Goal: Task Accomplishment & Management: Manage account settings

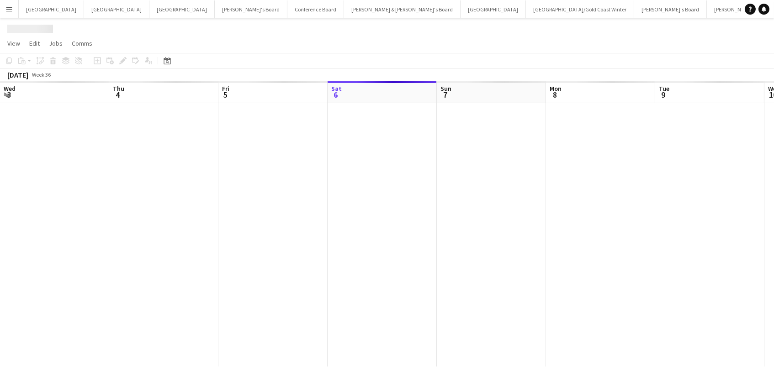
scroll to position [0, 218]
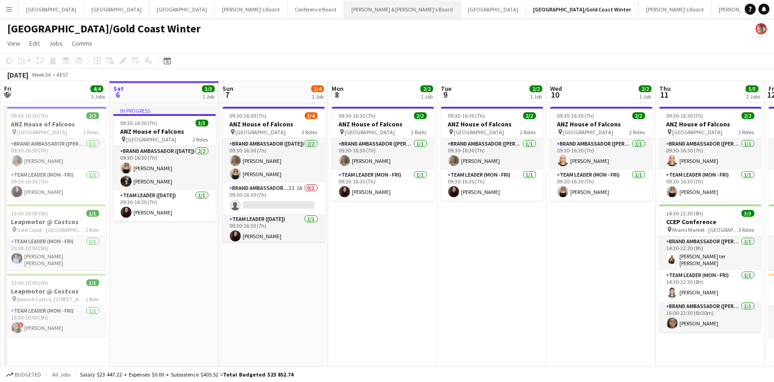
click at [344, 11] on button "[PERSON_NAME] & [PERSON_NAME]'s Board Close" at bounding box center [402, 9] width 116 height 18
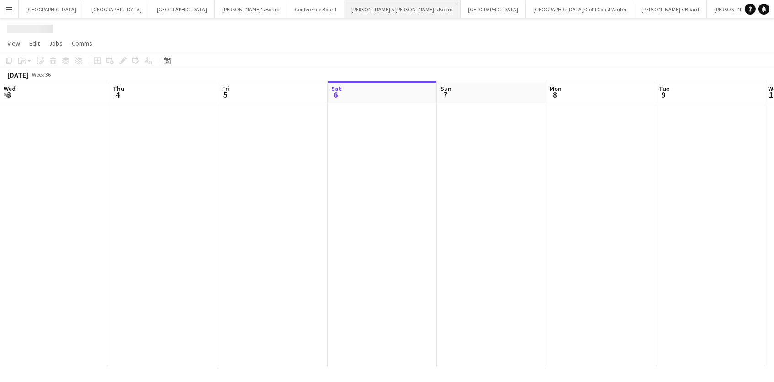
scroll to position [0, 218]
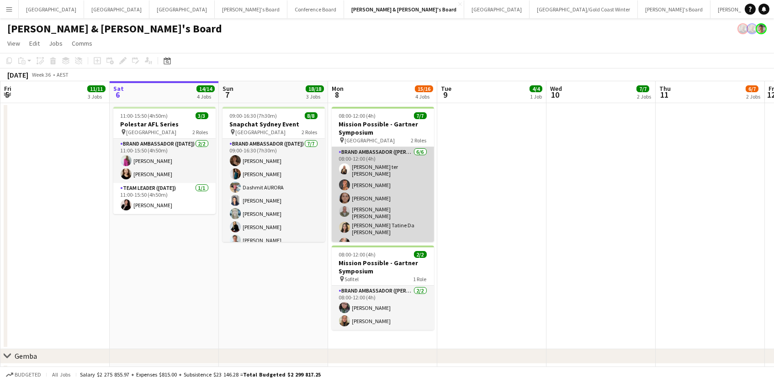
click at [405, 180] on app-card-role "Brand Ambassador (Mon - Fri) 6/6 08:00-12:00 (4h) Raquel ter Haar Rachel Tang L…" at bounding box center [383, 199] width 102 height 105
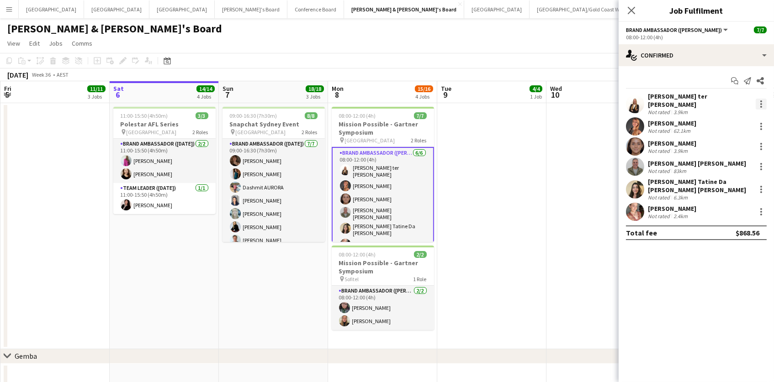
click at [760, 99] on div at bounding box center [760, 104] width 11 height 11
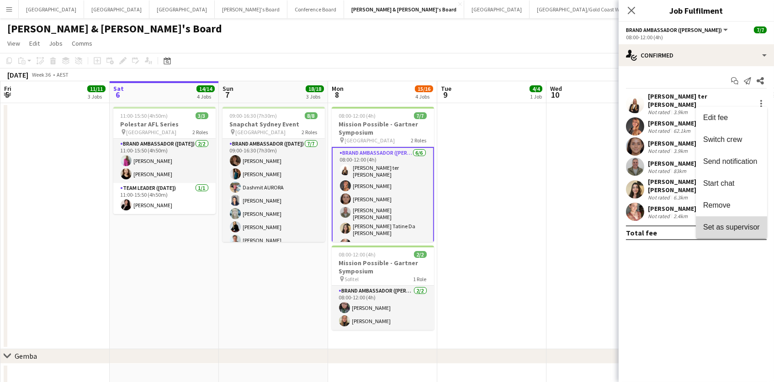
click at [744, 216] on button "Set as supervisor" at bounding box center [730, 227] width 71 height 22
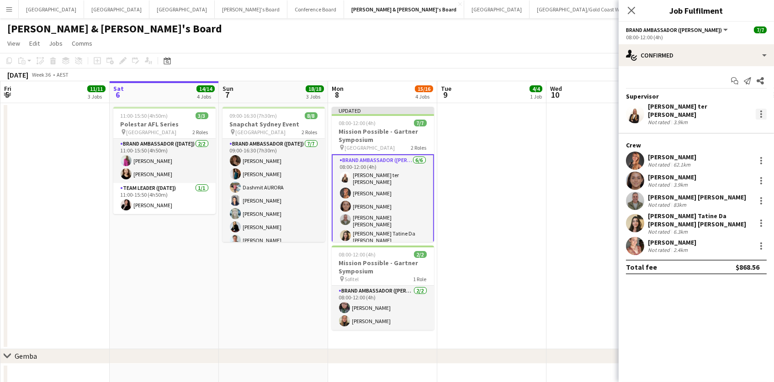
click at [758, 110] on div at bounding box center [760, 114] width 11 height 11
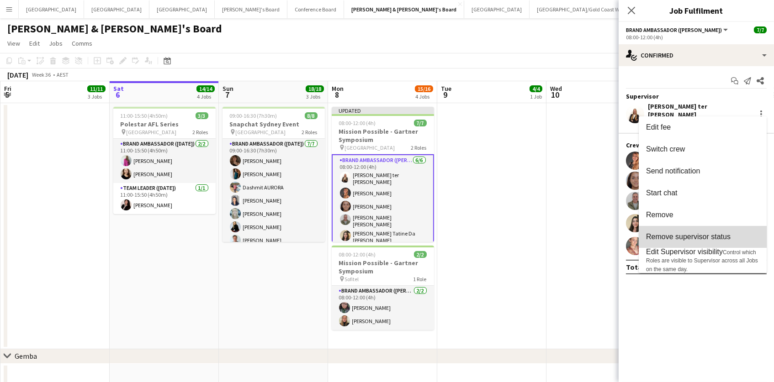
click at [718, 238] on span "Remove supervisor status" at bounding box center [688, 237] width 84 height 8
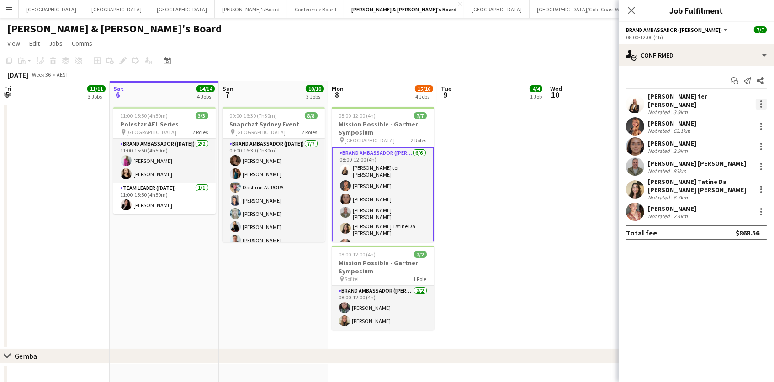
click at [761, 103] on div at bounding box center [761, 104] width 2 height 2
click at [721, 202] on span "Remove" at bounding box center [716, 205] width 27 height 8
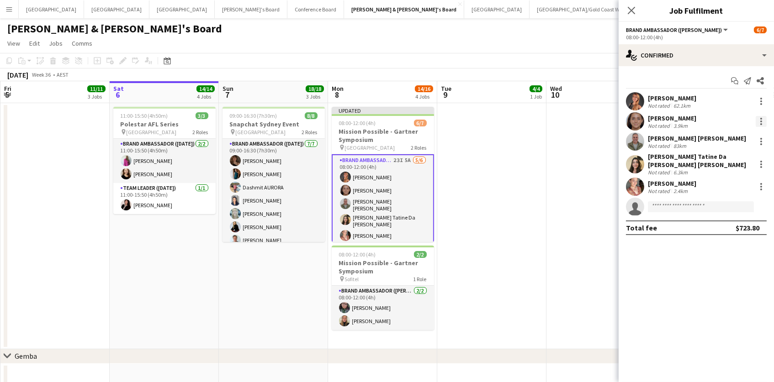
click at [762, 117] on div at bounding box center [760, 121] width 11 height 11
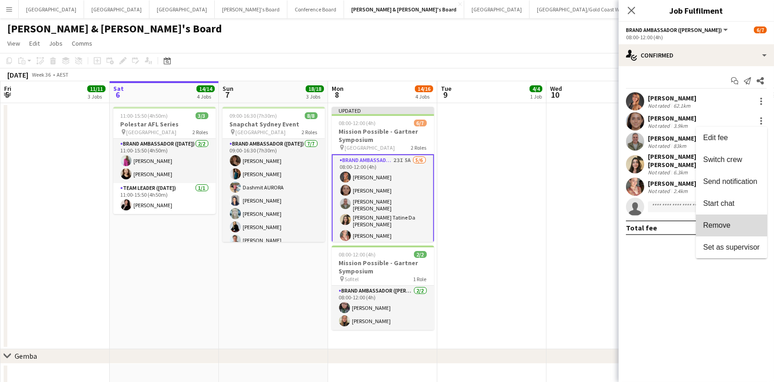
click at [746, 222] on span "Remove" at bounding box center [731, 225] width 57 height 8
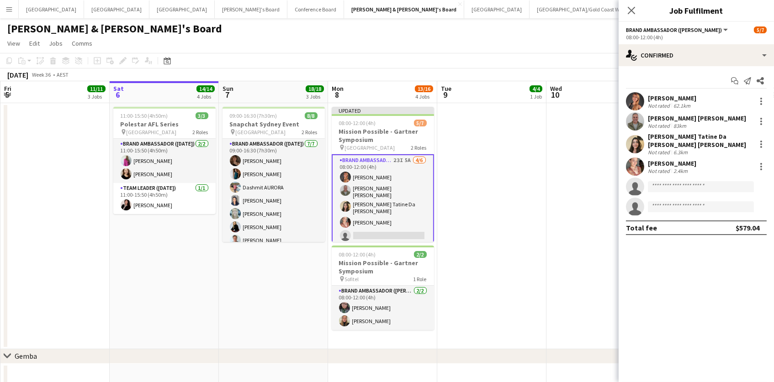
click at [592, 181] on app-date-cell at bounding box center [600, 226] width 109 height 246
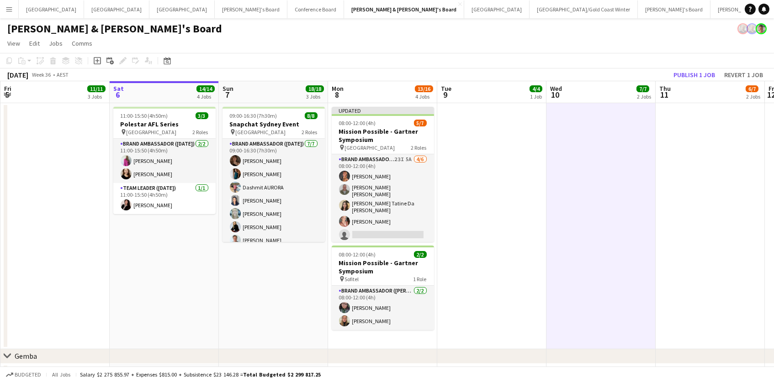
scroll to position [0, 217]
click at [696, 75] on button "Publish 1 job" at bounding box center [693, 75] width 49 height 12
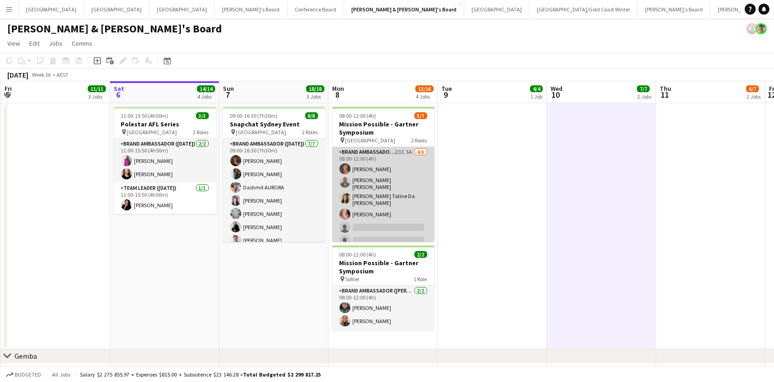
click at [380, 180] on app-card-role "Brand Ambassador (Mon - Fri) 23I 5A 4/6 08:00-12:00 (4h) Rachel Tang Jofre Maes…" at bounding box center [383, 198] width 102 height 103
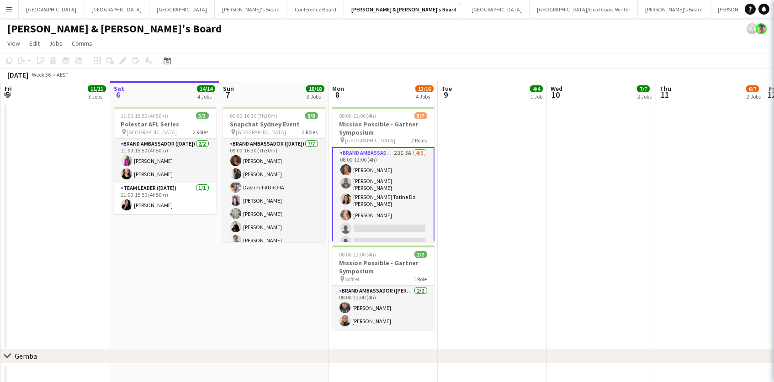
scroll to position [0, 217]
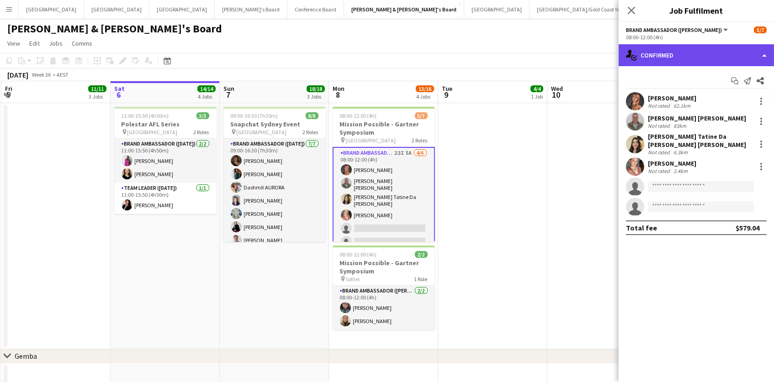
click at [730, 47] on div "single-neutral-actions-check-2 Confirmed" at bounding box center [695, 55] width 155 height 22
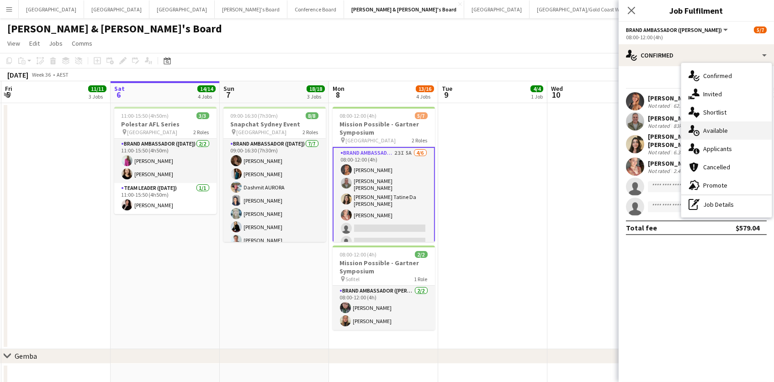
click at [730, 135] on div "single-neutral-actions-upload Available" at bounding box center [726, 130] width 90 height 18
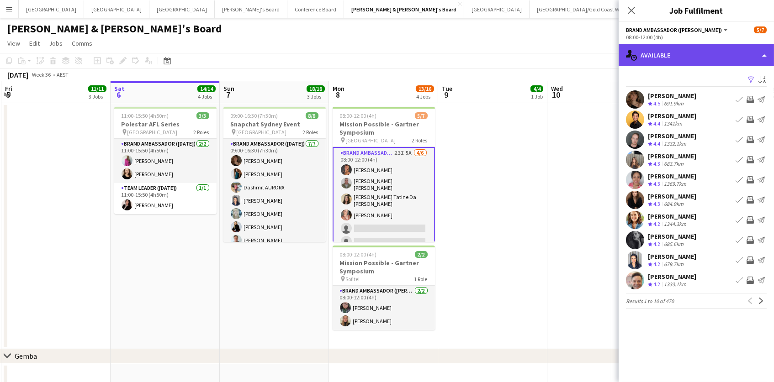
click at [705, 51] on div "single-neutral-actions-upload Available" at bounding box center [695, 55] width 155 height 22
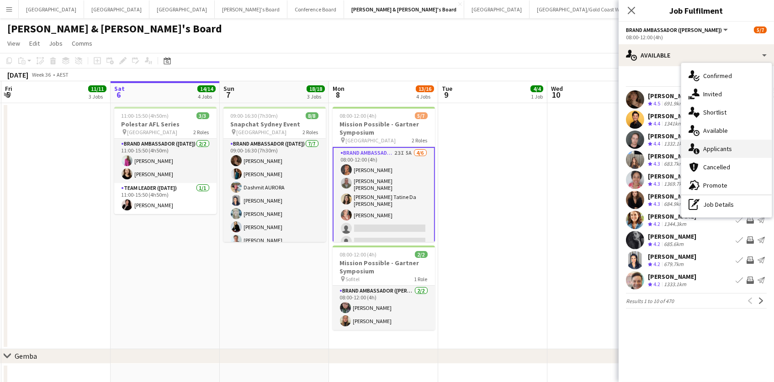
click at [706, 143] on div "single-neutral-actions-information Applicants" at bounding box center [726, 149] width 90 height 18
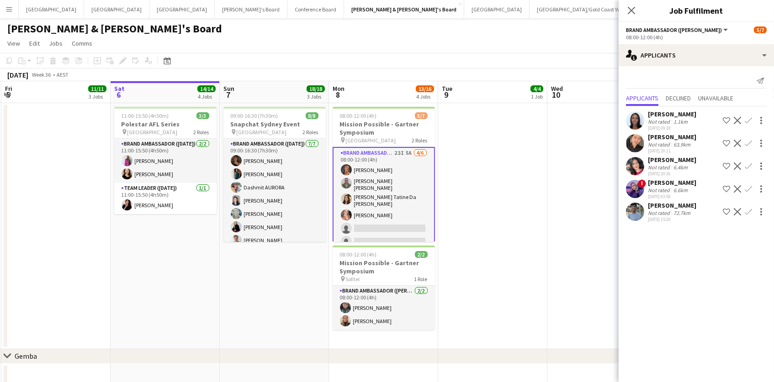
click at [686, 148] on div "63.9km" at bounding box center [681, 144] width 21 height 7
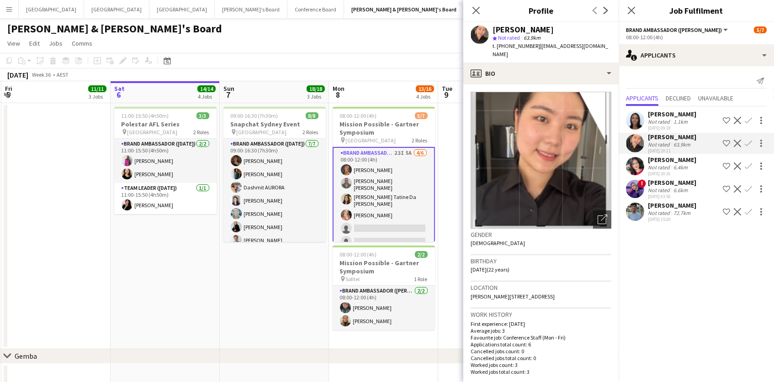
click at [636, 172] on app-user-avatar at bounding box center [635, 166] width 18 height 18
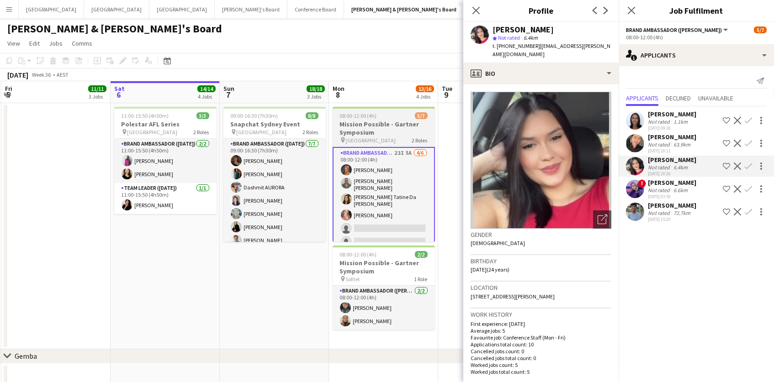
click at [387, 129] on h3 "Mission Possible - Gartner Symposium" at bounding box center [383, 128] width 102 height 16
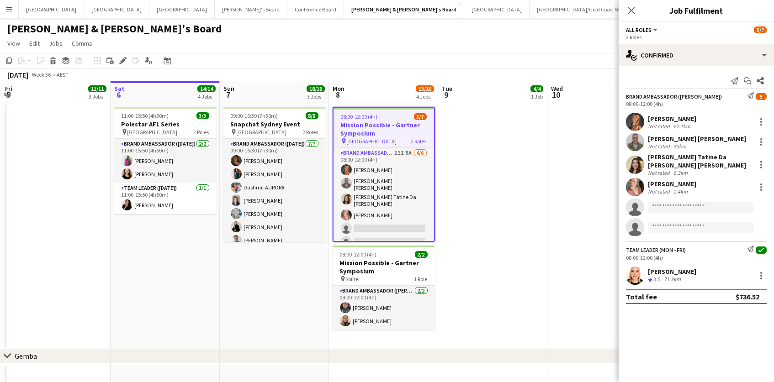
click at [363, 126] on h3 "Mission Possible - Gartner Symposium" at bounding box center [383, 129] width 100 height 16
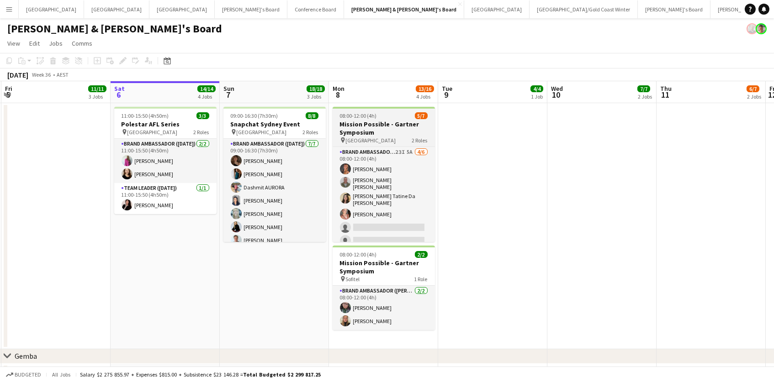
click at [353, 126] on h3 "Mission Possible - Gartner Symposium" at bounding box center [383, 128] width 102 height 16
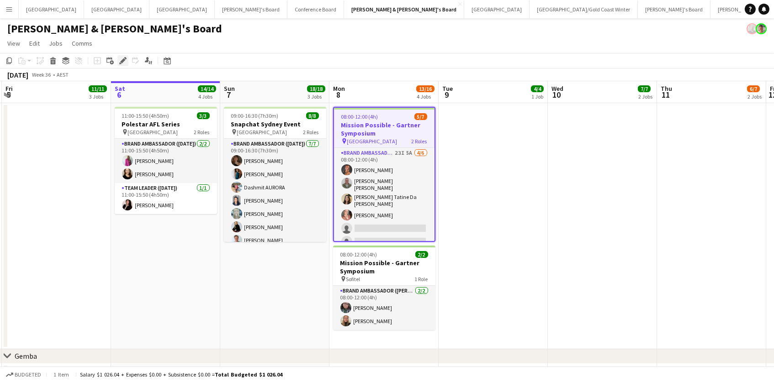
click at [123, 63] on icon "Edit" at bounding box center [122, 60] width 7 height 7
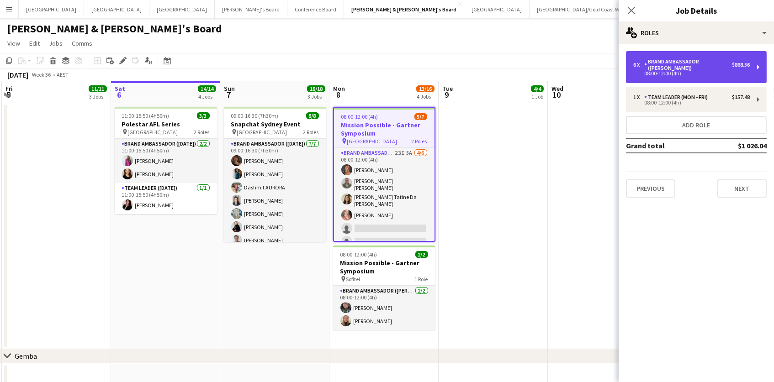
click at [689, 71] on div "08:00-12:00 (4h)" at bounding box center [691, 73] width 116 height 5
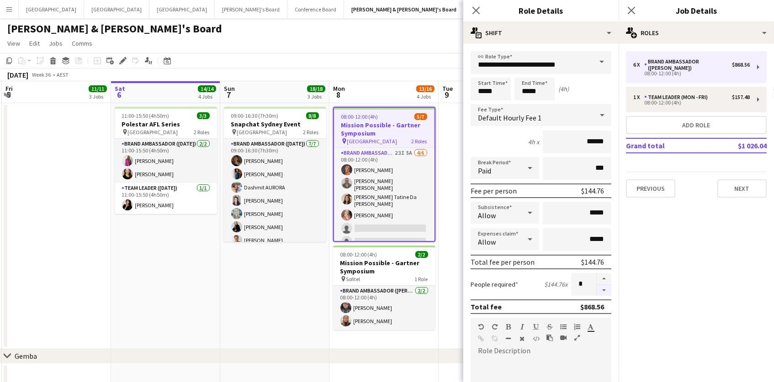
click at [604, 290] on button "button" at bounding box center [603, 290] width 15 height 11
type input "*"
click at [665, 117] on button "Add role" at bounding box center [696, 125] width 141 height 18
type input "**********"
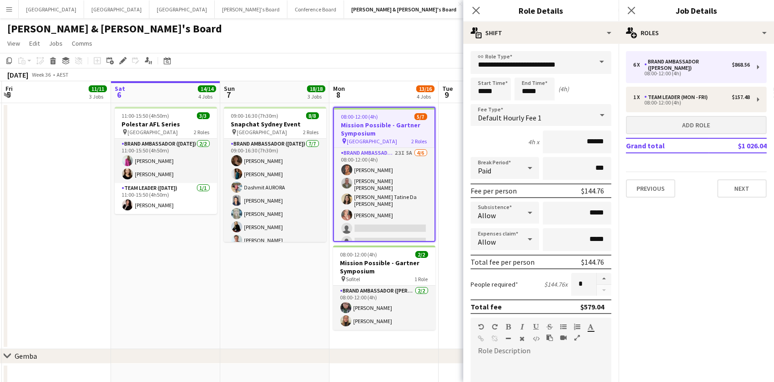
type input "*****"
type input "******"
type input "*"
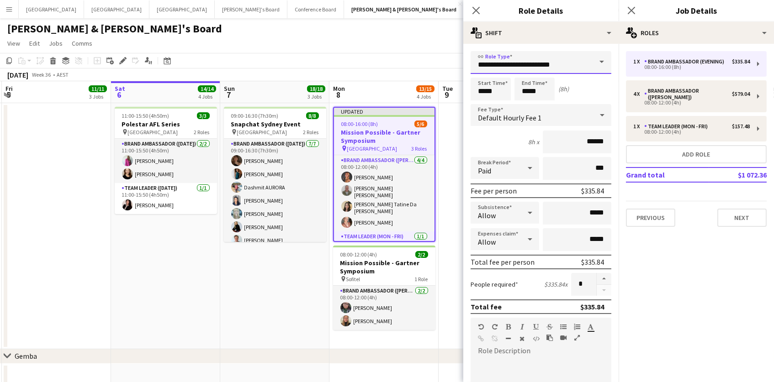
click at [532, 63] on input "**********" at bounding box center [540, 62] width 141 height 23
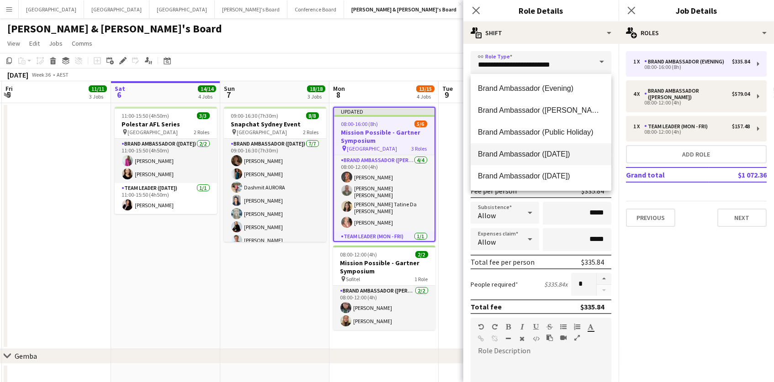
click at [550, 155] on span "Brand Ambassador ([DATE])" at bounding box center [541, 154] width 126 height 9
type input "**********"
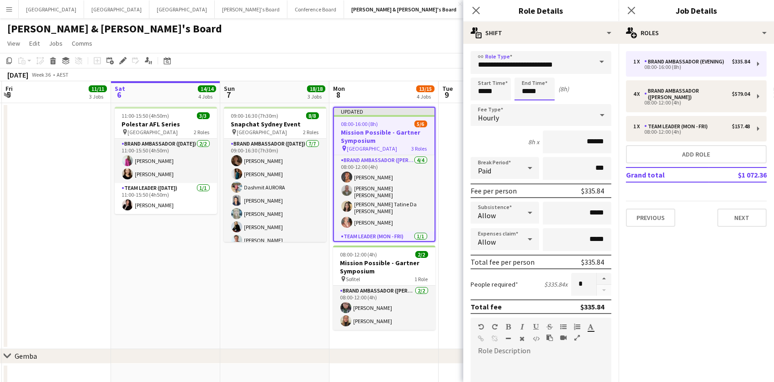
click at [543, 86] on input "*****" at bounding box center [534, 89] width 40 height 23
click at [524, 105] on div at bounding box center [525, 104] width 18 height 9
type input "*****"
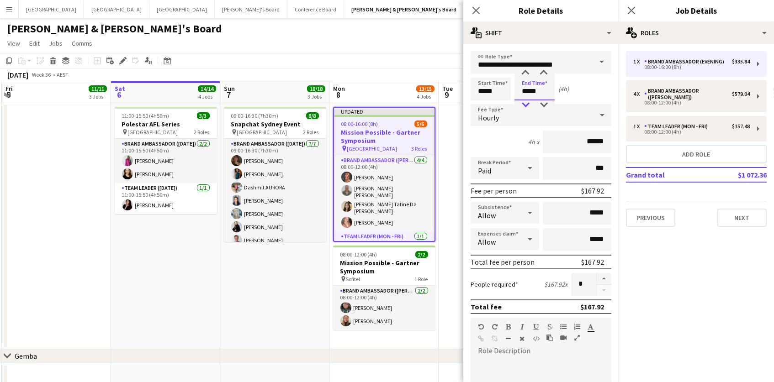
click at [524, 105] on div at bounding box center [525, 104] width 18 height 9
click at [604, 275] on button "button" at bounding box center [603, 279] width 15 height 12
type input "*"
click at [445, 228] on app-date-cell at bounding box center [492, 226] width 109 height 246
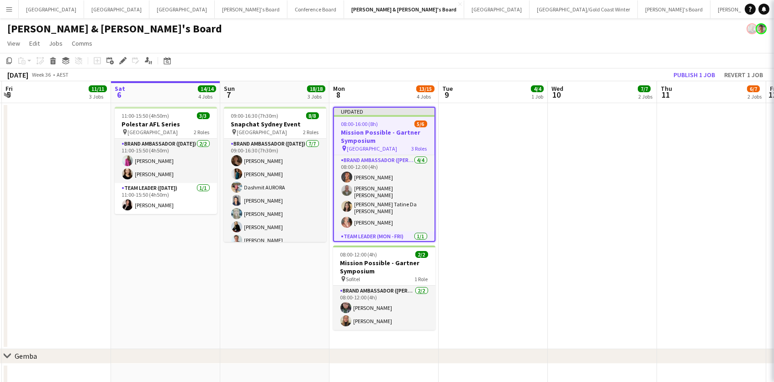
scroll to position [0, 216]
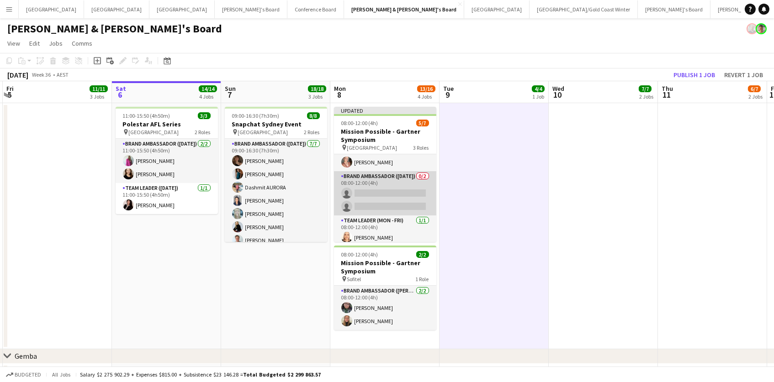
click at [387, 181] on app-card-role "Brand Ambassador (Saturday) 0/2 08:00-12:00 (4h) single-neutral-actions single-…" at bounding box center [385, 193] width 102 height 44
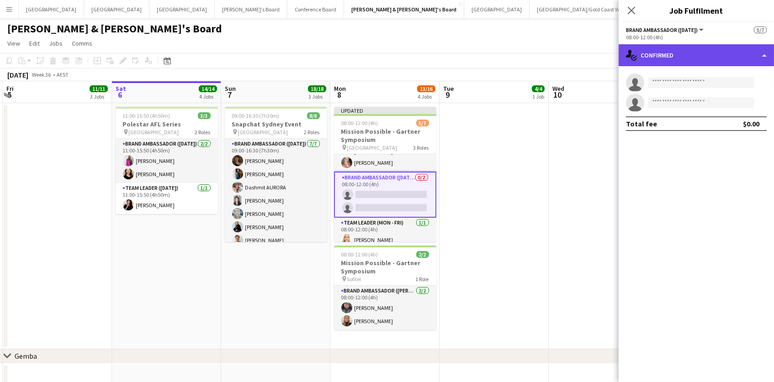
click at [714, 47] on div "single-neutral-actions-check-2 Confirmed" at bounding box center [695, 55] width 155 height 22
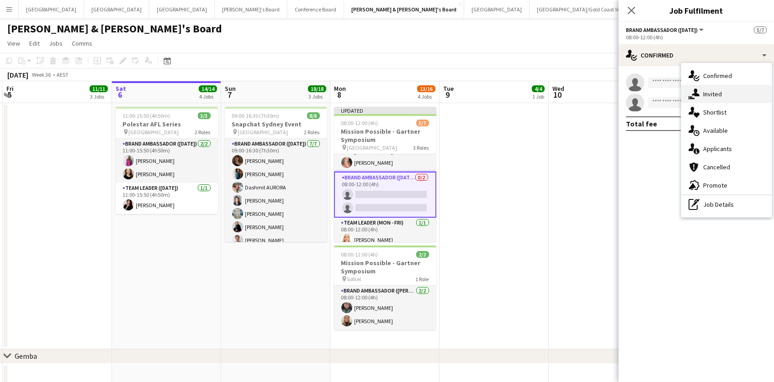
click at [727, 89] on div "single-neutral-actions-share-1 Invited" at bounding box center [726, 94] width 90 height 18
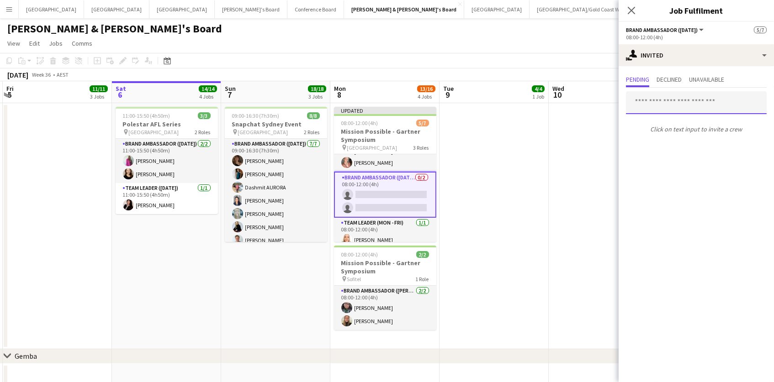
click at [659, 103] on input "text" at bounding box center [696, 102] width 141 height 23
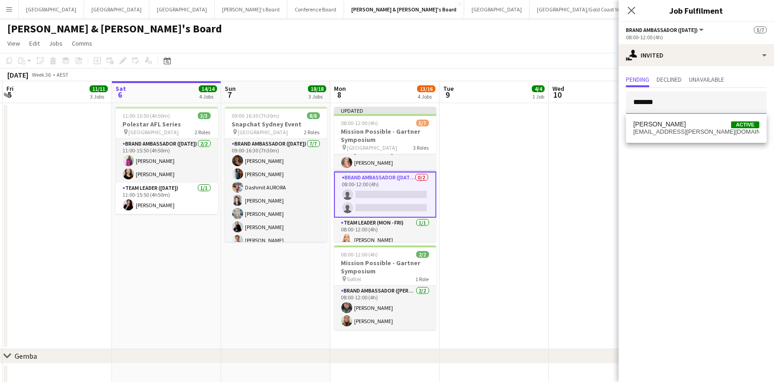
type input "*******"
drag, startPoint x: 674, startPoint y: 109, endPoint x: 671, endPoint y: 123, distance: 14.0
click at [671, 123] on span "[PERSON_NAME]" at bounding box center [659, 125] width 53 height 8
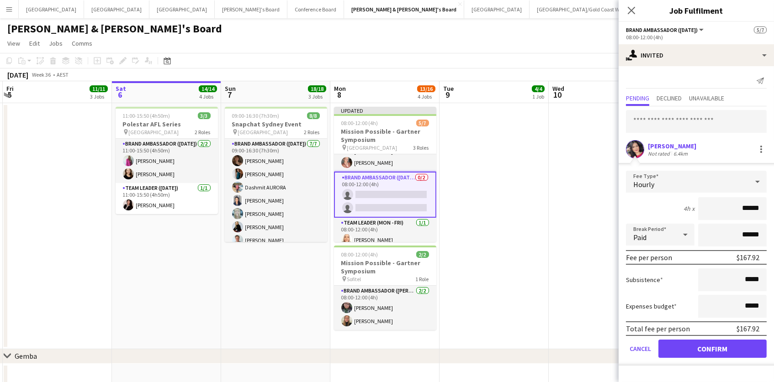
click at [686, 343] on button "Confirm" at bounding box center [712, 349] width 108 height 18
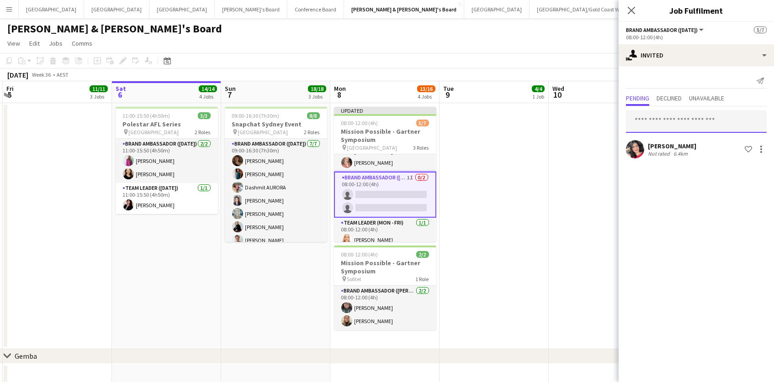
click at [659, 128] on input "text" at bounding box center [696, 121] width 141 height 23
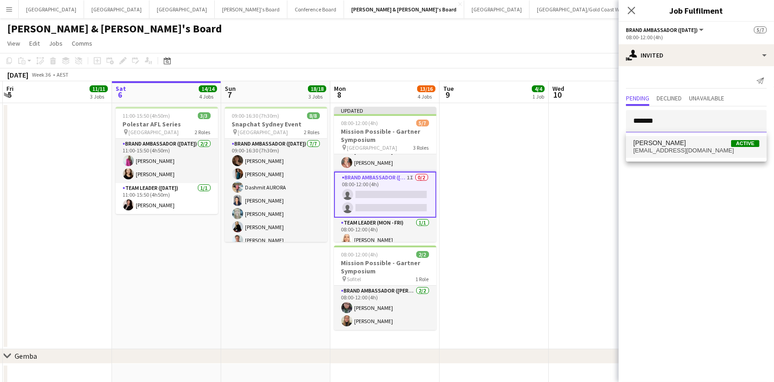
type input "*******"
click at [652, 150] on span "kirst_54@hotmail.com" at bounding box center [696, 150] width 126 height 7
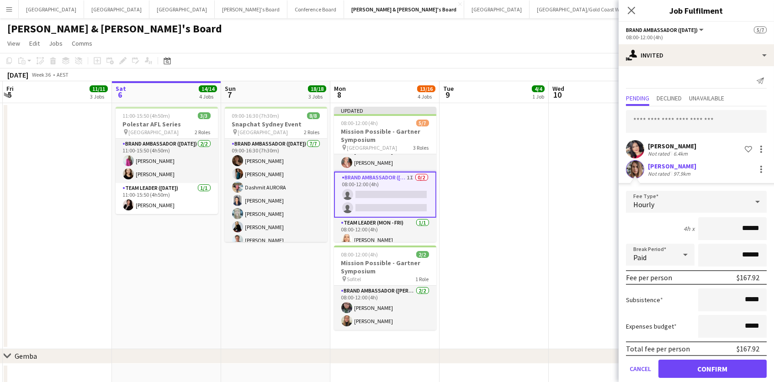
click at [712, 368] on button "Confirm" at bounding box center [712, 369] width 108 height 18
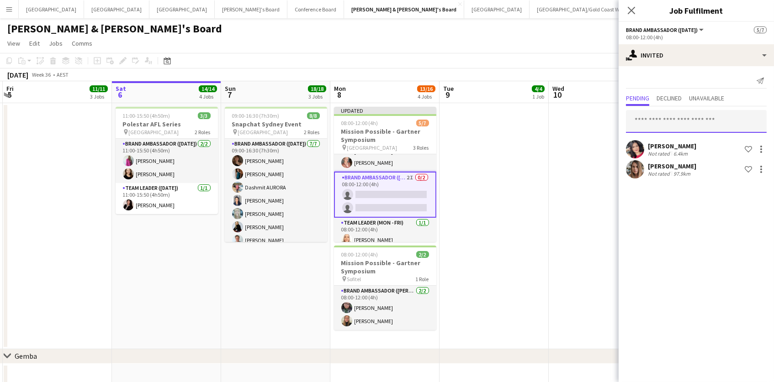
click at [647, 117] on input "text" at bounding box center [696, 121] width 141 height 23
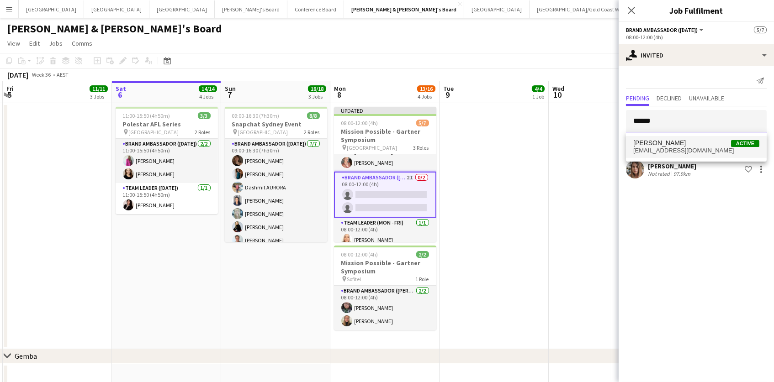
type input "******"
click at [671, 144] on span "Akshat Jain Active" at bounding box center [696, 143] width 126 height 8
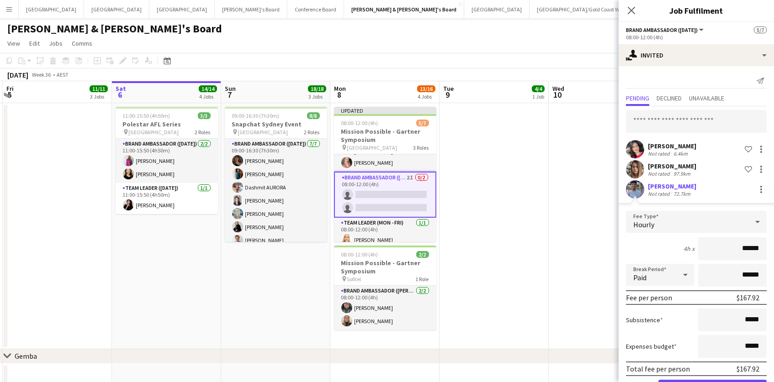
click at [712, 382] on button "Confirm" at bounding box center [712, 389] width 108 height 18
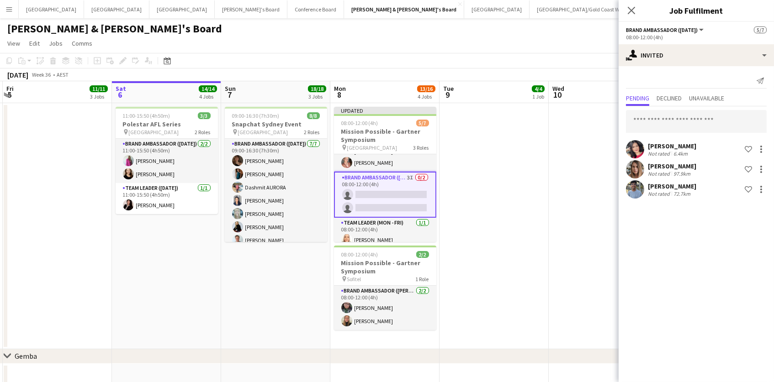
click at [548, 174] on app-date-cell at bounding box center [602, 226] width 109 height 246
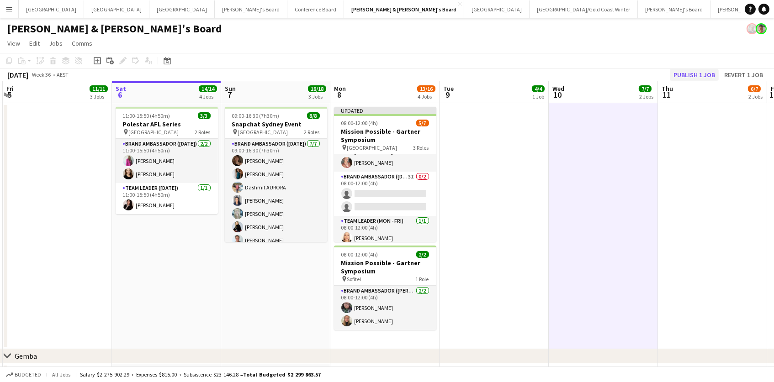
click at [698, 76] on button "Publish 1 job" at bounding box center [693, 75] width 49 height 12
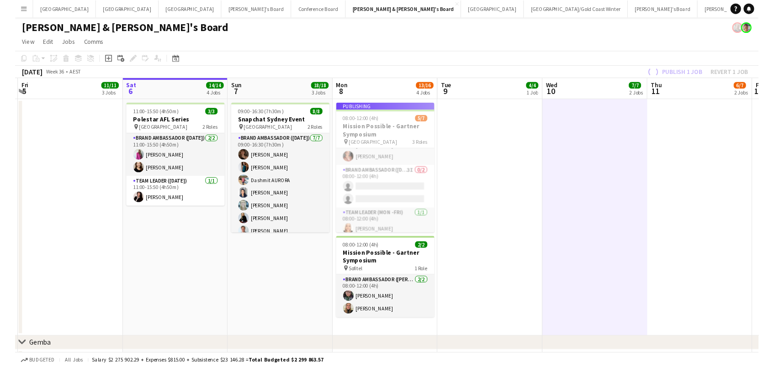
scroll to position [52, 0]
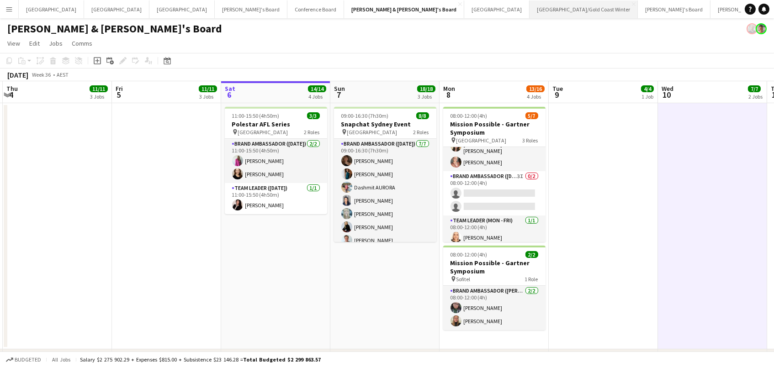
click at [529, 13] on button "Brisbane/Gold Coast Winter Close" at bounding box center [583, 9] width 108 height 18
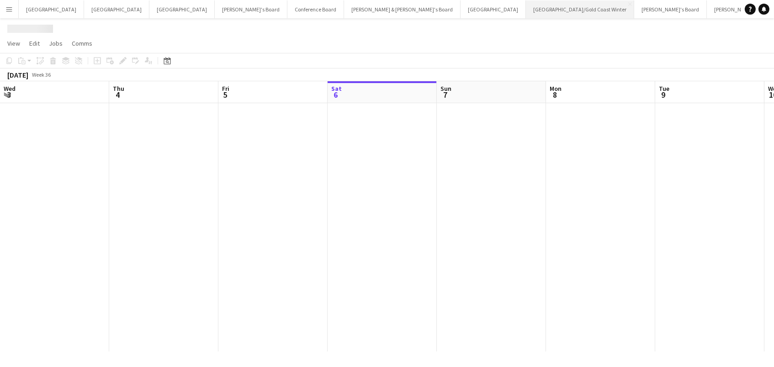
scroll to position [0, 218]
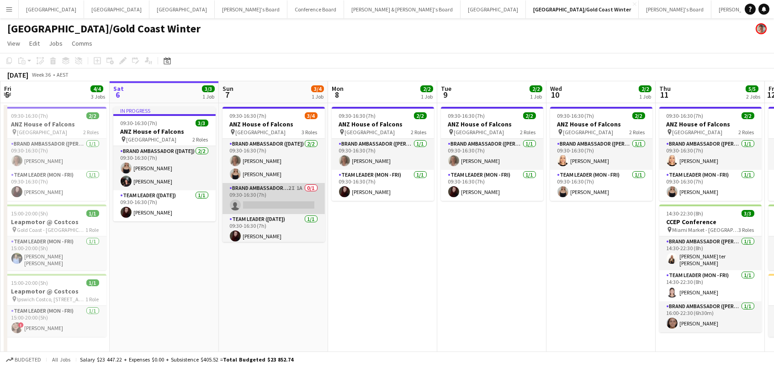
click at [286, 199] on app-card-role "Brand Ambassador (Sunday) 2I 1A 0/1 09:30-16:30 (7h) single-neutral-actions" at bounding box center [273, 198] width 102 height 31
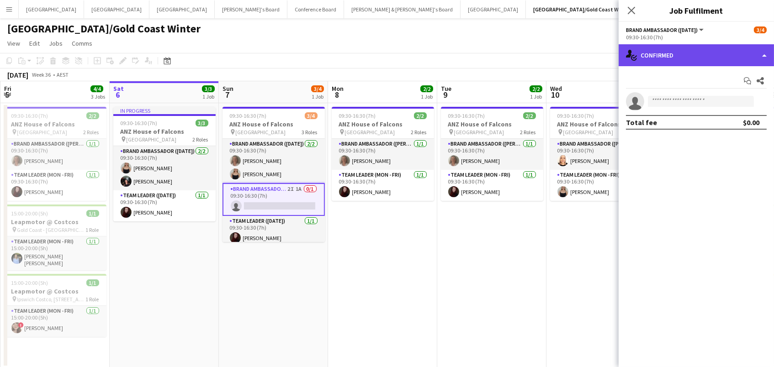
click at [686, 47] on div "single-neutral-actions-check-2 Confirmed" at bounding box center [695, 55] width 155 height 22
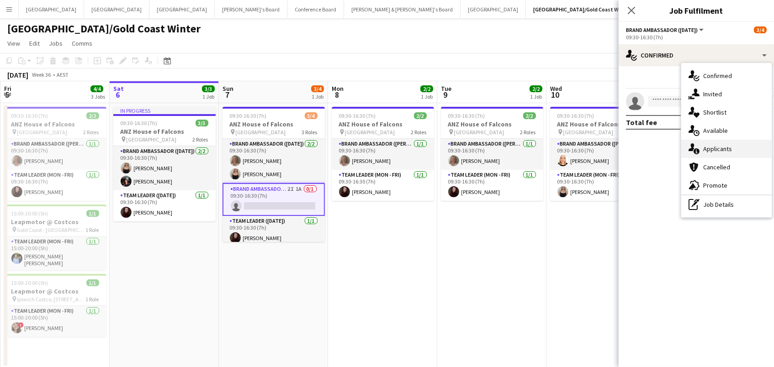
click at [709, 146] on span "Applicants" at bounding box center [717, 149] width 29 height 8
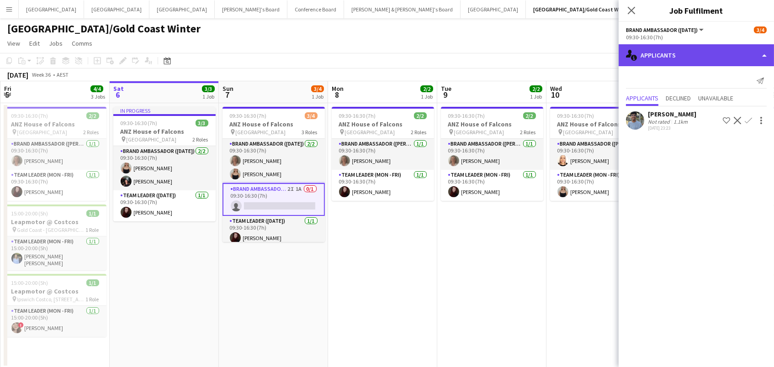
click at [686, 56] on div "single-neutral-actions-information Applicants" at bounding box center [695, 55] width 155 height 22
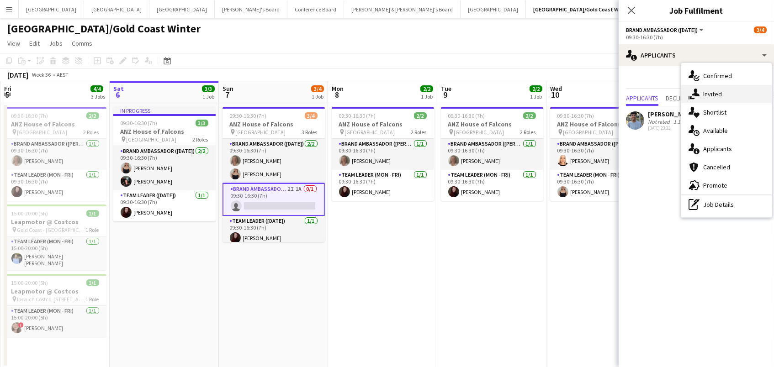
click at [696, 92] on icon at bounding box center [695, 93] width 8 height 8
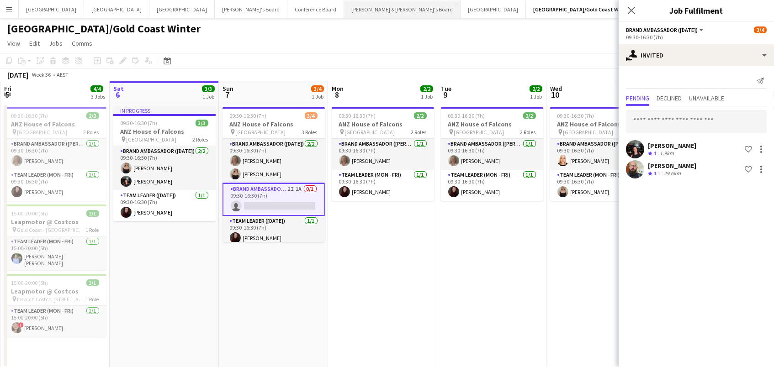
click at [344, 11] on button "[PERSON_NAME] & [PERSON_NAME]'s Board Close" at bounding box center [402, 9] width 116 height 18
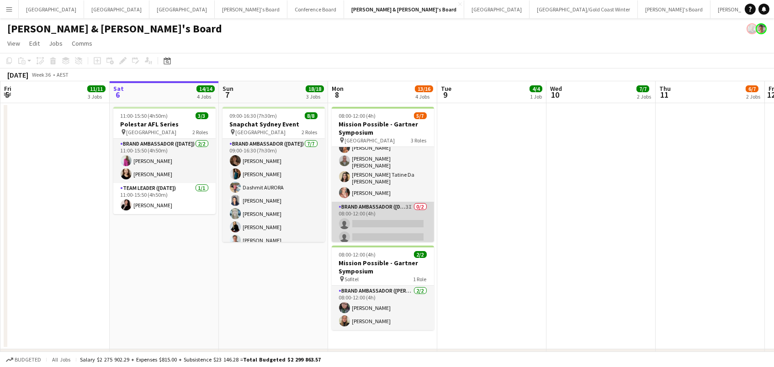
scroll to position [28, 0]
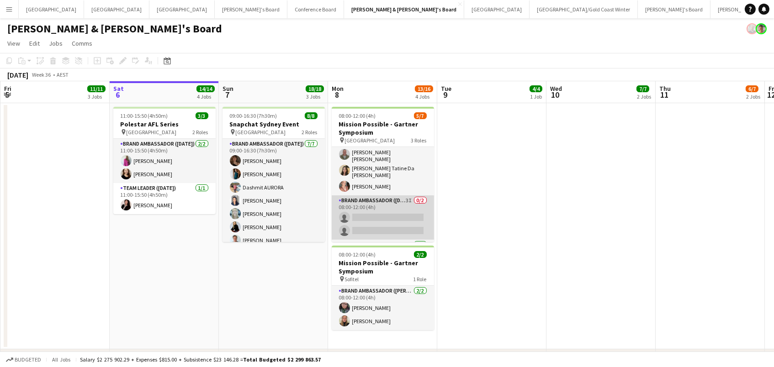
click at [374, 215] on app-card-role "Brand Ambassador (Saturday) 3I 0/2 08:00-12:00 (4h) single-neutral-actions sing…" at bounding box center [383, 217] width 102 height 44
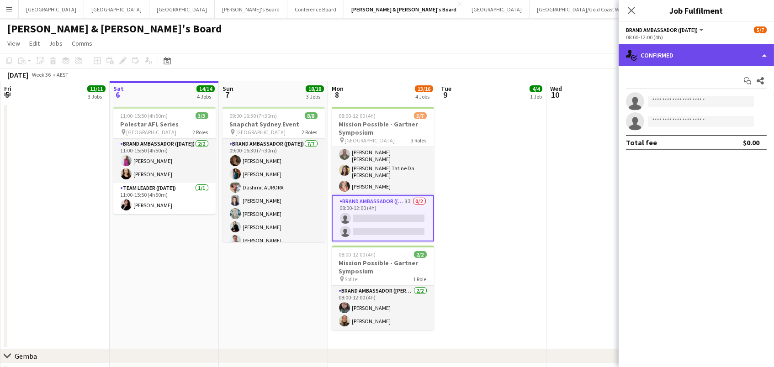
click at [679, 62] on div "single-neutral-actions-check-2 Confirmed" at bounding box center [695, 55] width 155 height 22
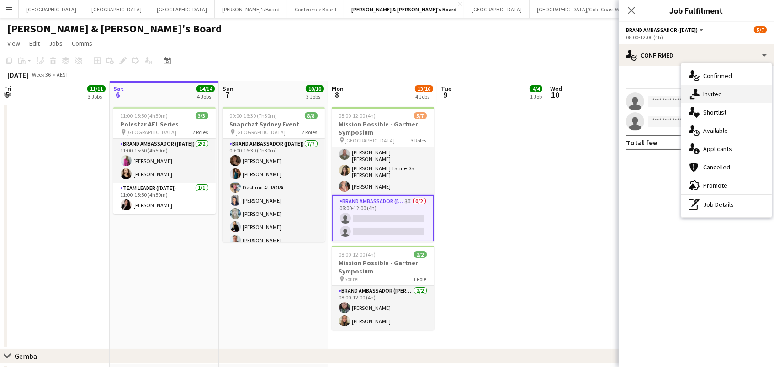
click at [706, 94] on span "Invited" at bounding box center [712, 94] width 19 height 8
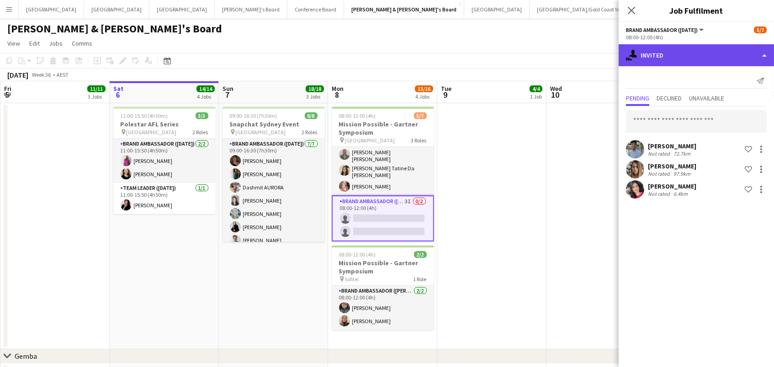
click at [681, 51] on div "single-neutral-actions-share-1 Invited" at bounding box center [695, 55] width 155 height 22
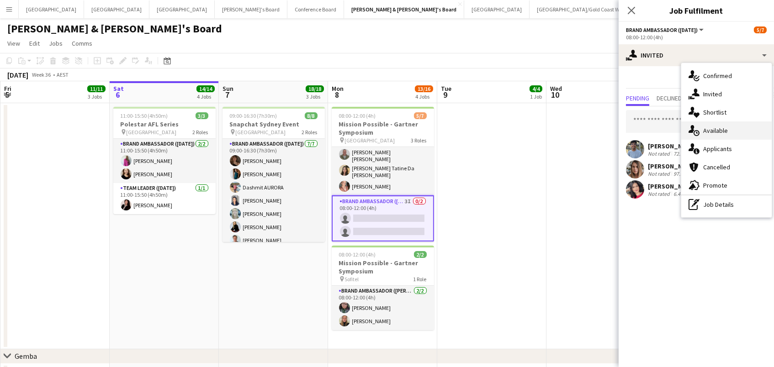
click at [703, 124] on div "single-neutral-actions-upload Available" at bounding box center [726, 130] width 90 height 18
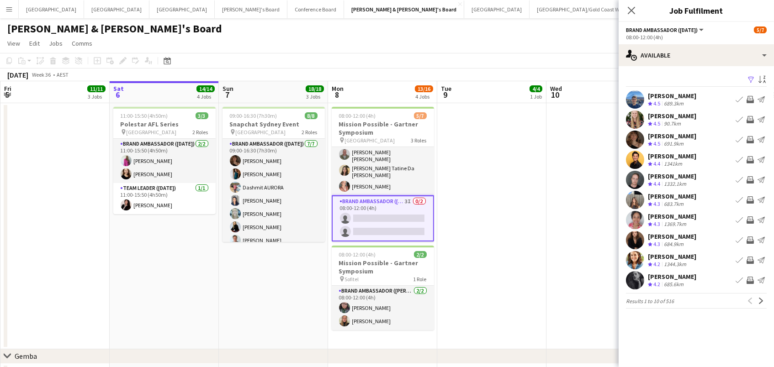
click at [748, 77] on app-icon "Filter" at bounding box center [750, 80] width 7 height 9
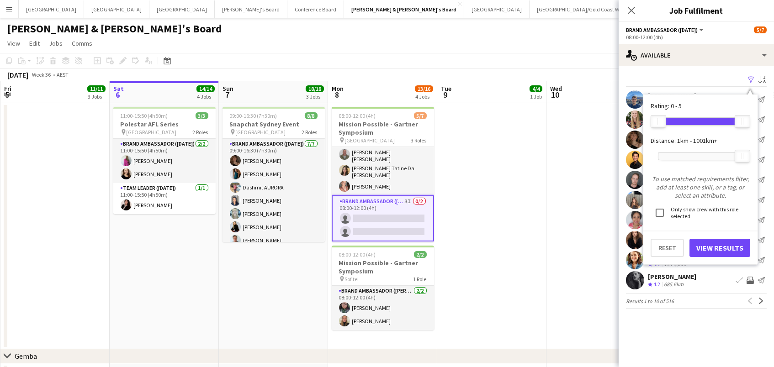
click at [694, 154] on div at bounding box center [700, 156] width 84 height 7
click at [716, 246] on button "View Results" at bounding box center [719, 248] width 61 height 18
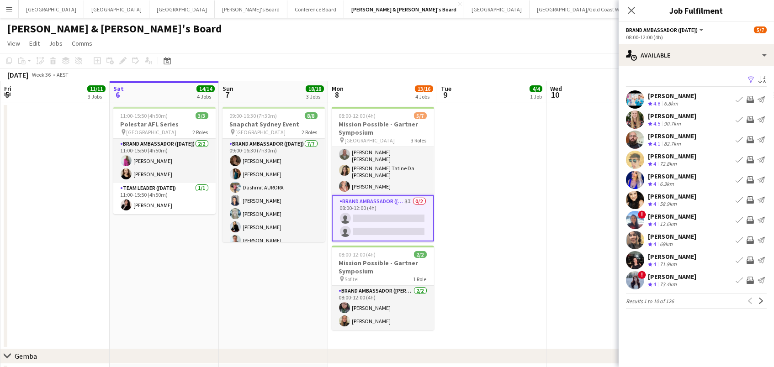
click at [748, 98] on app-icon "Invite crew" at bounding box center [749, 99] width 7 height 7
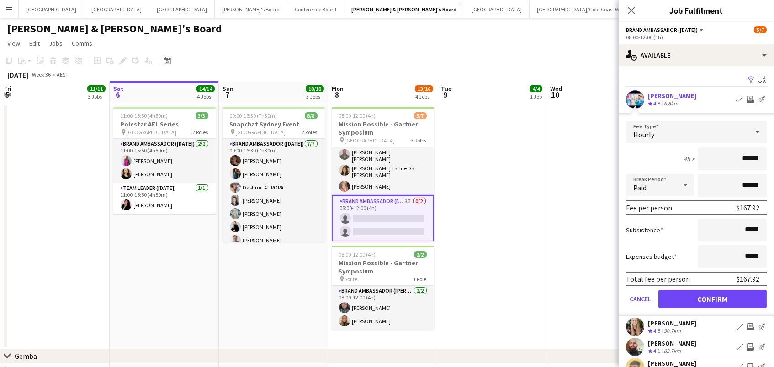
click at [712, 298] on button "Confirm" at bounding box center [712, 299] width 108 height 18
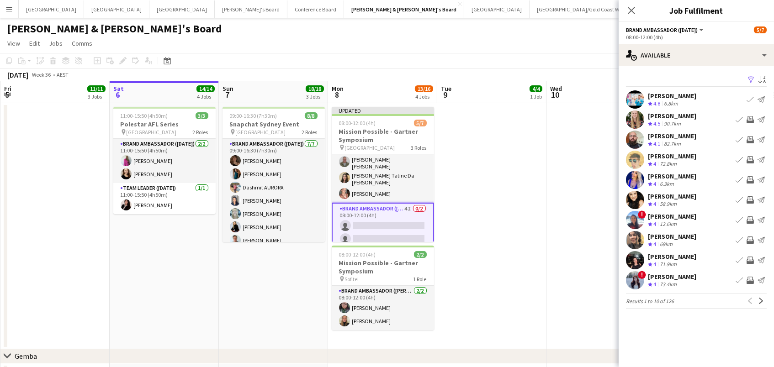
click at [750, 119] on app-icon "Invite crew" at bounding box center [749, 119] width 7 height 7
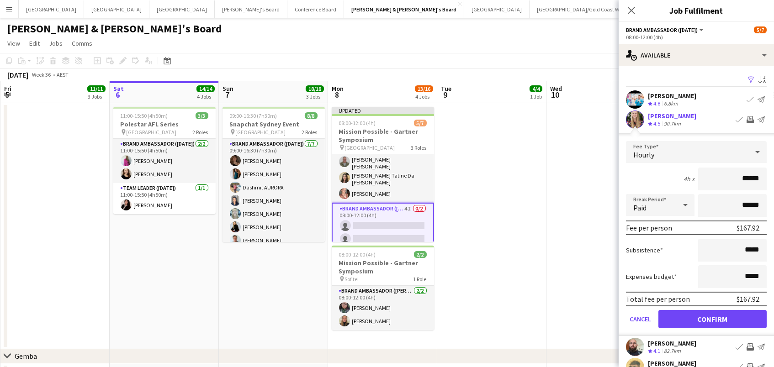
click at [712, 318] on button "Confirm" at bounding box center [712, 319] width 108 height 18
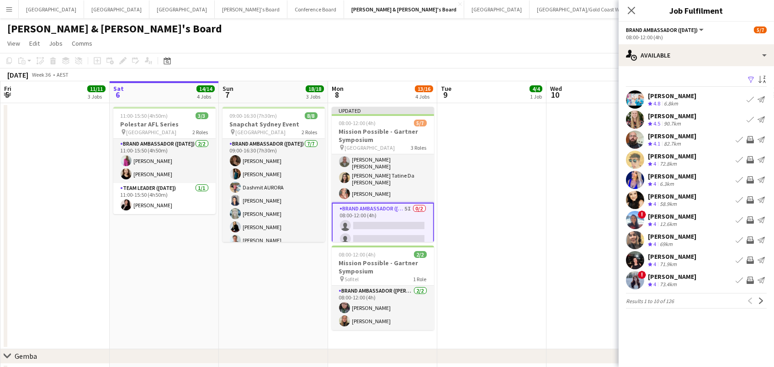
click at [748, 138] on app-icon "Invite crew" at bounding box center [749, 139] width 7 height 7
click at [749, 179] on app-icon "Invite crew" at bounding box center [749, 179] width 7 height 7
click at [749, 200] on app-icon "Invite crew" at bounding box center [749, 199] width 7 height 7
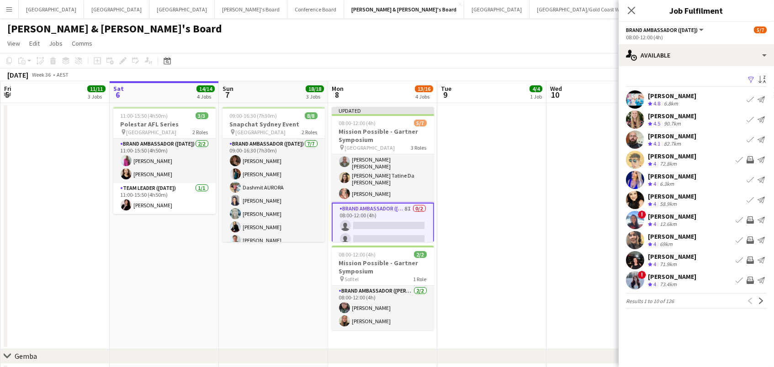
click at [751, 239] on app-icon "Invite crew" at bounding box center [749, 240] width 7 height 7
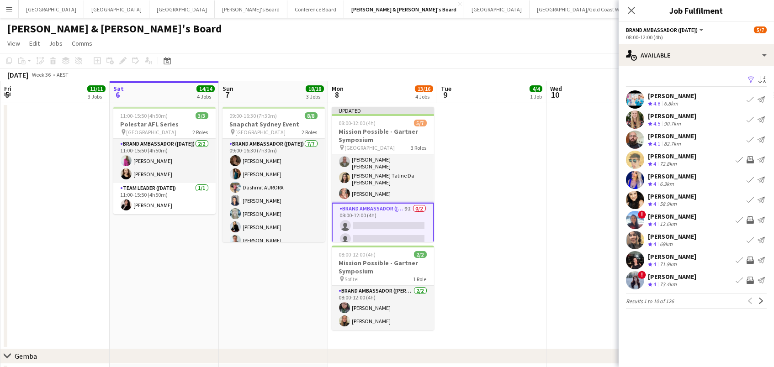
click at [748, 258] on app-icon "Invite crew" at bounding box center [749, 260] width 7 height 7
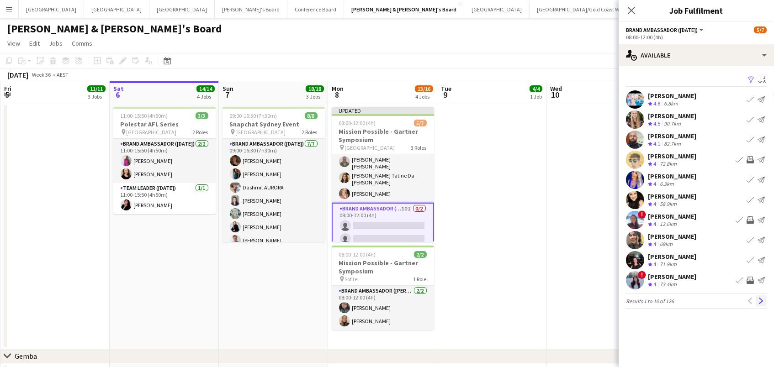
click at [759, 303] on app-icon "Next" at bounding box center [761, 301] width 6 height 6
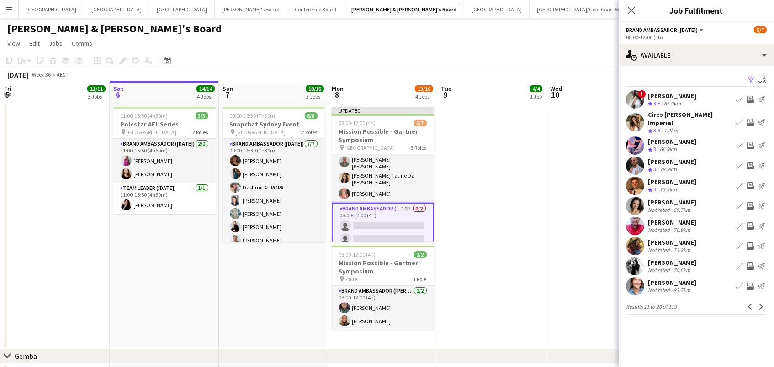
click at [750, 120] on app-icon "Invite crew" at bounding box center [749, 122] width 7 height 7
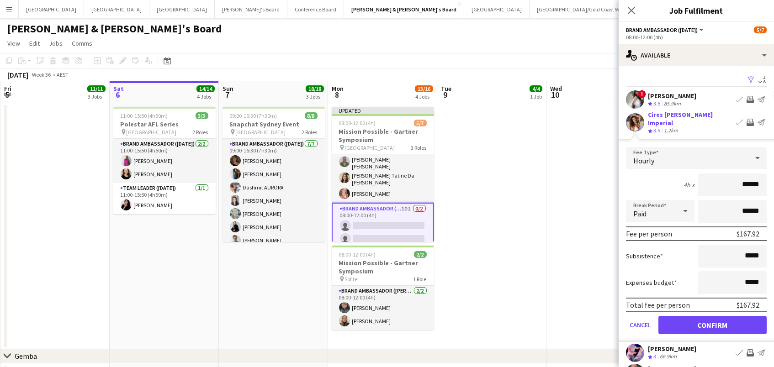
click at [712, 322] on button "Confirm" at bounding box center [712, 325] width 108 height 18
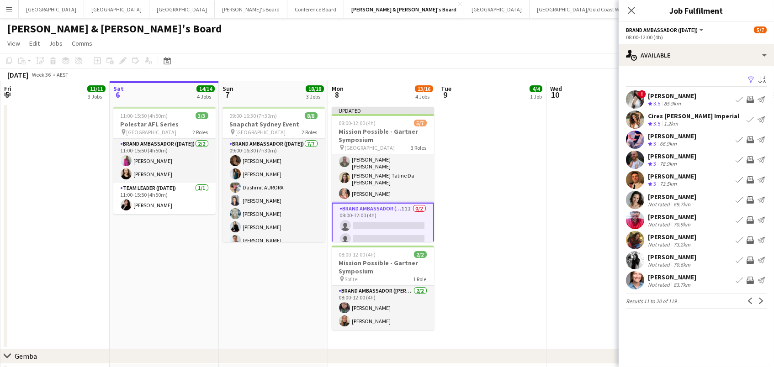
click at [749, 205] on button "Invite crew" at bounding box center [749, 200] width 11 height 11
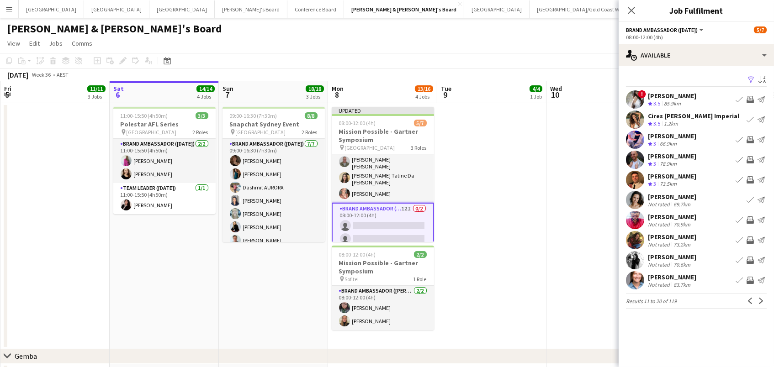
click at [749, 284] on app-icon "Invite crew" at bounding box center [749, 280] width 7 height 7
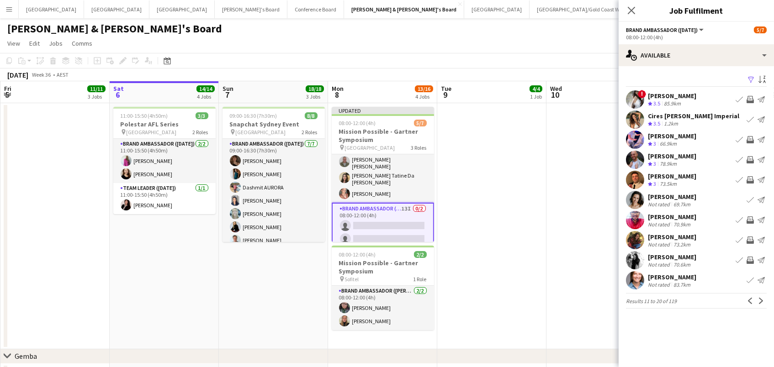
click at [750, 263] on app-icon "Invite crew" at bounding box center [749, 260] width 7 height 7
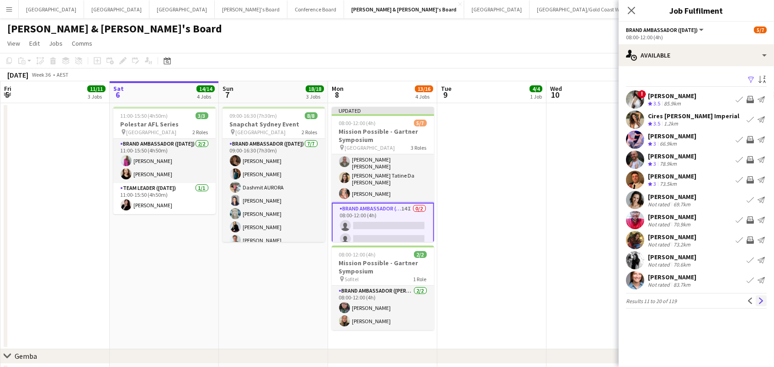
click at [758, 303] on app-icon "Next" at bounding box center [761, 301] width 6 height 6
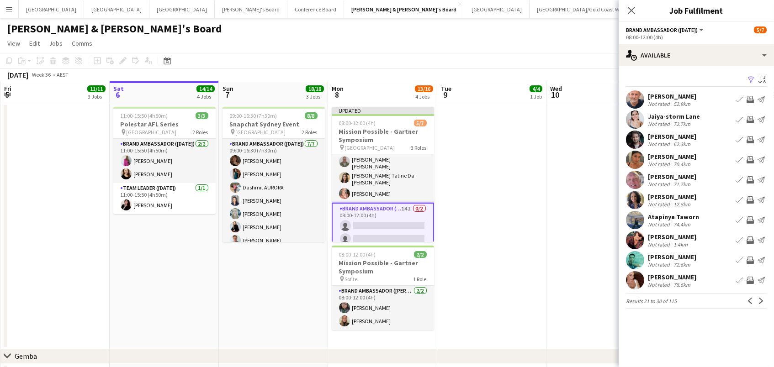
click at [751, 277] on app-icon "Invite crew" at bounding box center [749, 280] width 7 height 7
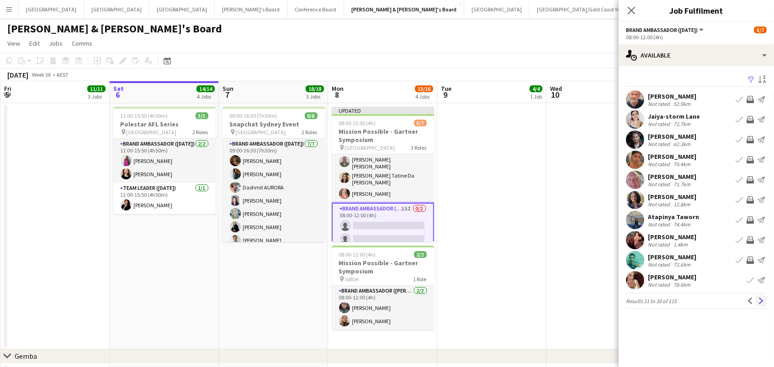
click at [759, 298] on app-icon "Next" at bounding box center [761, 301] width 6 height 6
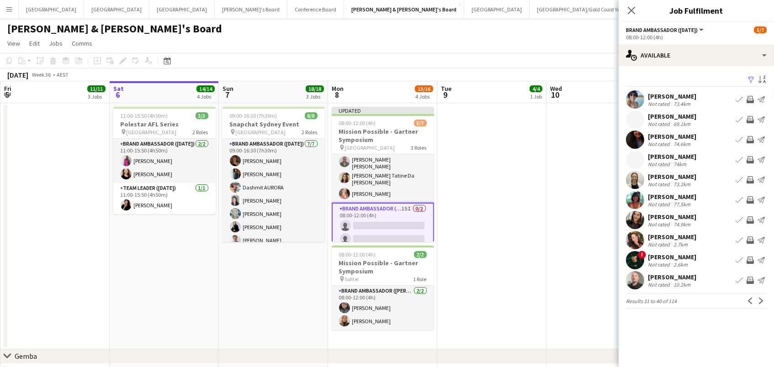
click at [748, 220] on app-icon "Invite crew" at bounding box center [749, 219] width 7 height 7
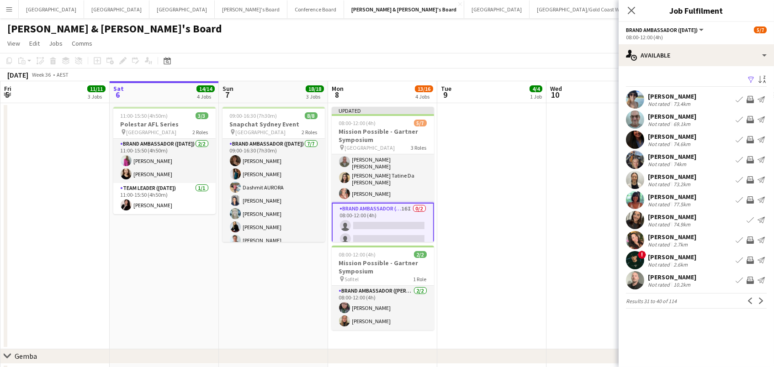
click at [753, 279] on app-icon "Invite crew" at bounding box center [749, 280] width 7 height 7
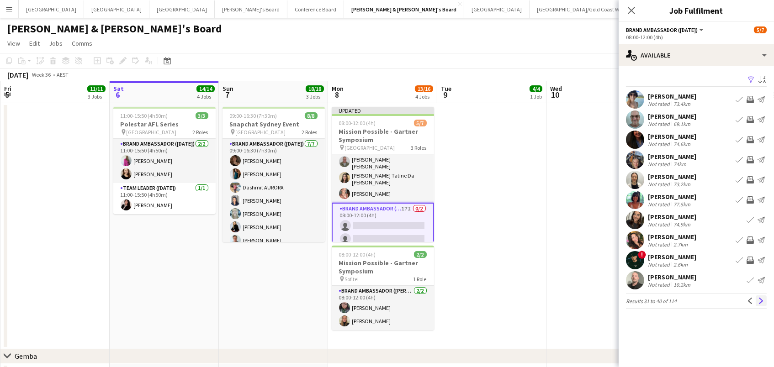
click at [763, 298] on app-icon "Next" at bounding box center [761, 301] width 6 height 6
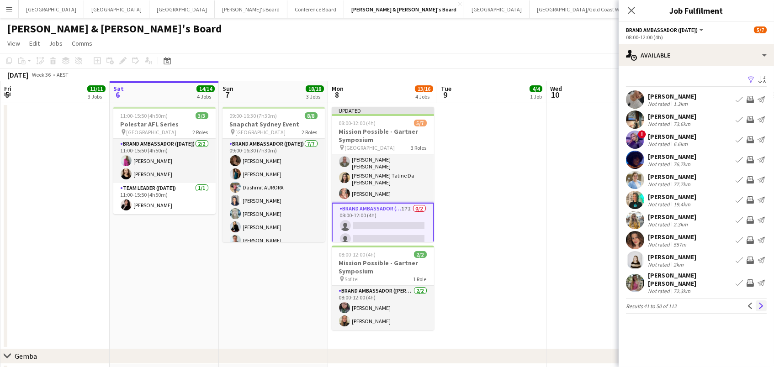
click at [762, 303] on app-icon "Next" at bounding box center [761, 306] width 6 height 6
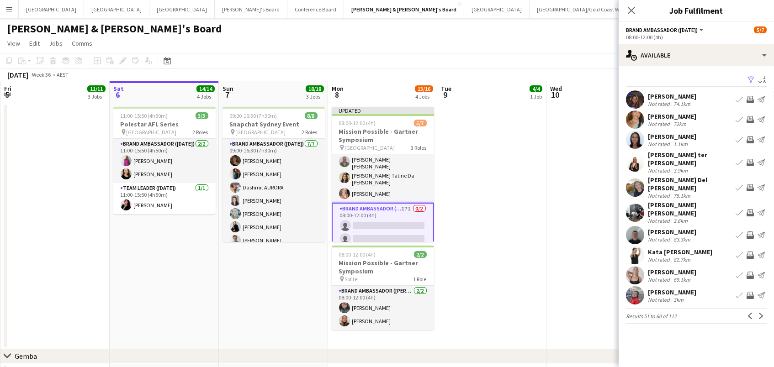
click at [748, 292] on app-icon "Invite crew" at bounding box center [749, 295] width 7 height 7
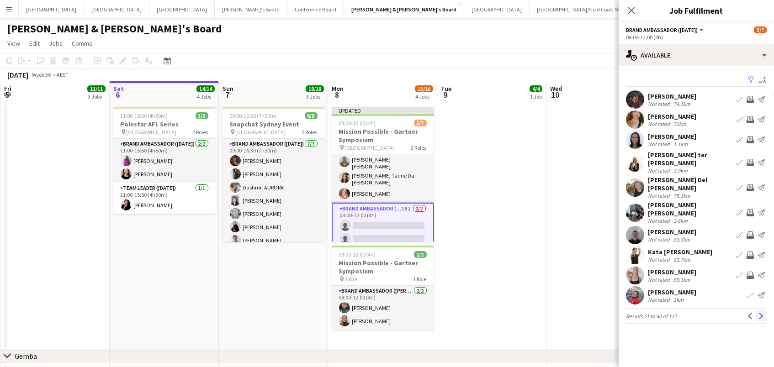
click at [755, 311] on button "Next" at bounding box center [760, 316] width 11 height 11
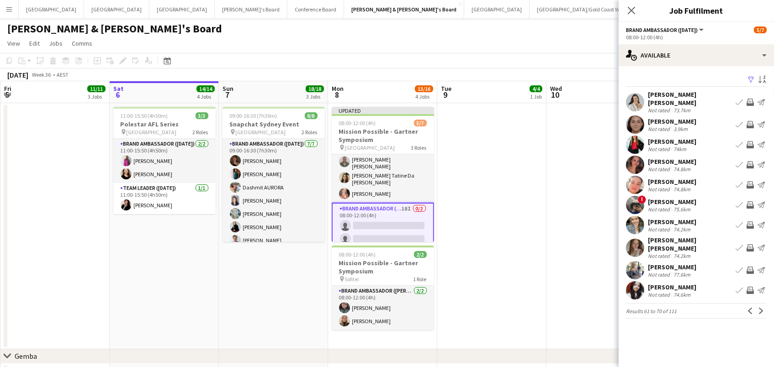
click at [750, 99] on app-icon "Invite crew" at bounding box center [749, 102] width 7 height 7
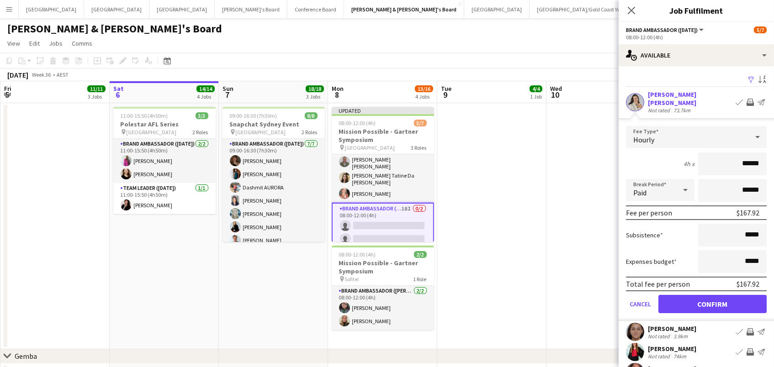
click at [712, 298] on button "Confirm" at bounding box center [712, 304] width 108 height 18
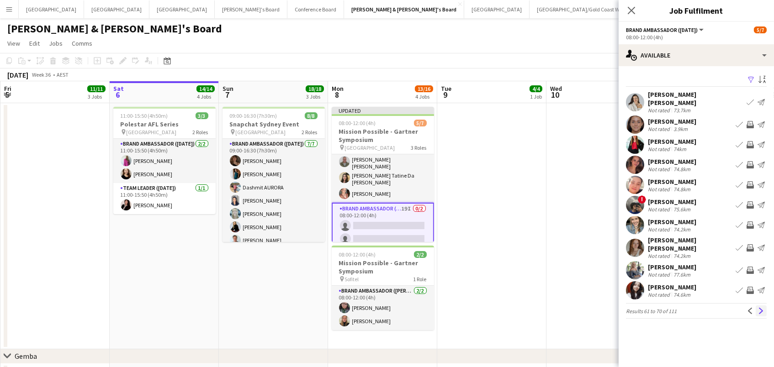
click at [763, 308] on app-icon "Next" at bounding box center [761, 311] width 6 height 6
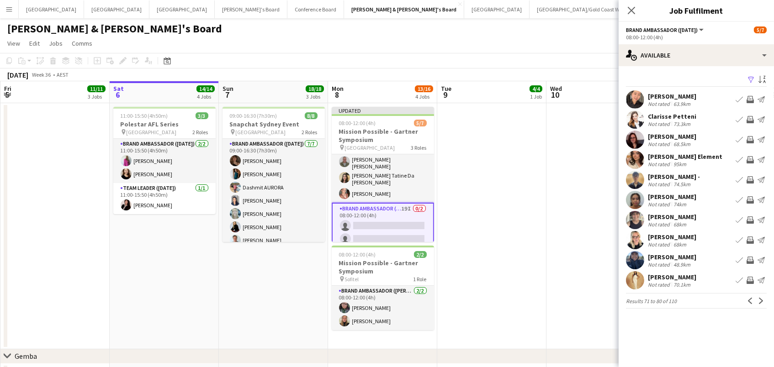
click at [750, 278] on app-icon "Invite crew" at bounding box center [749, 280] width 7 height 7
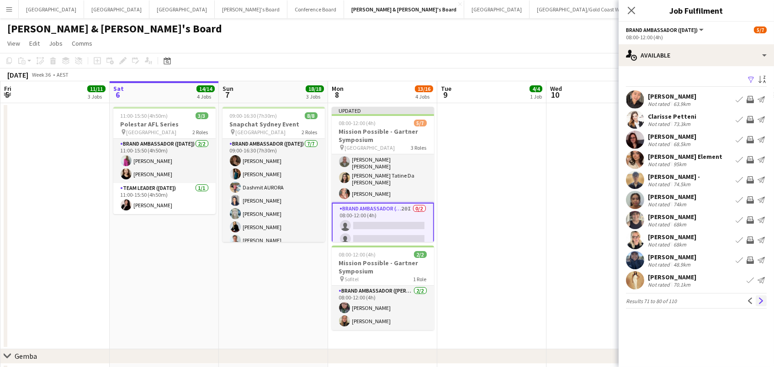
click at [757, 301] on button "Next" at bounding box center [760, 300] width 11 height 11
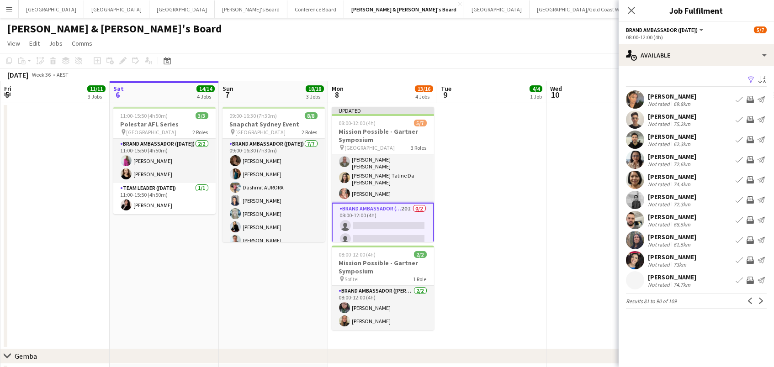
click at [599, 168] on app-date-cell at bounding box center [600, 226] width 109 height 246
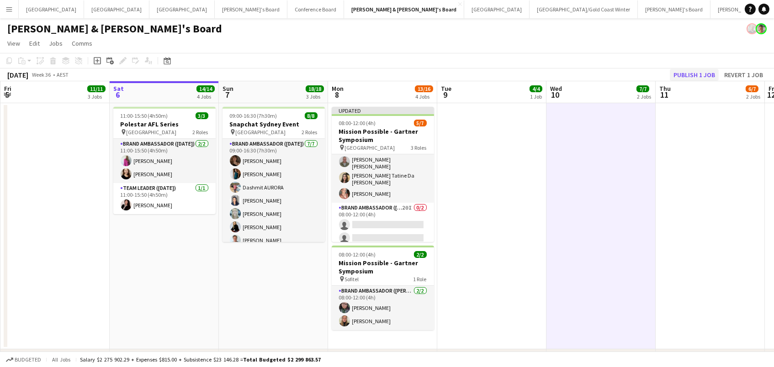
click at [712, 70] on button "Publish 1 job" at bounding box center [693, 75] width 49 height 12
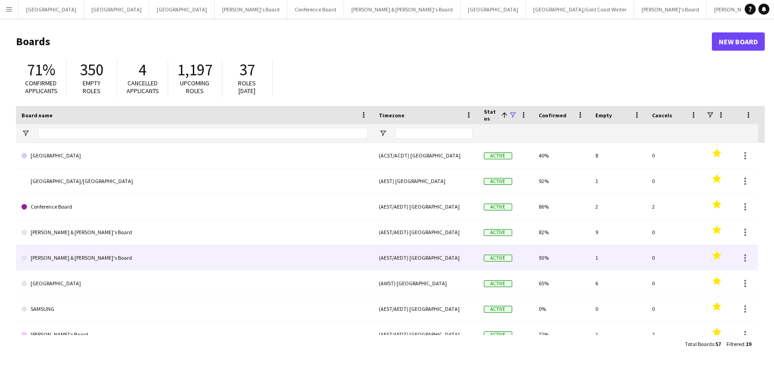
click at [66, 260] on link "[PERSON_NAME] & [PERSON_NAME]'s Board" at bounding box center [194, 258] width 346 height 26
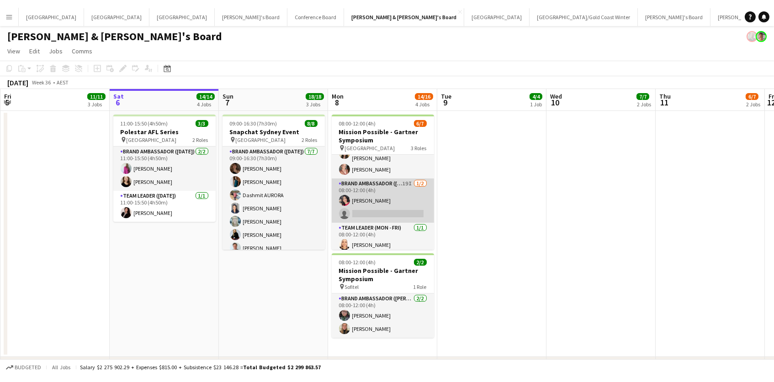
scroll to position [52, 0]
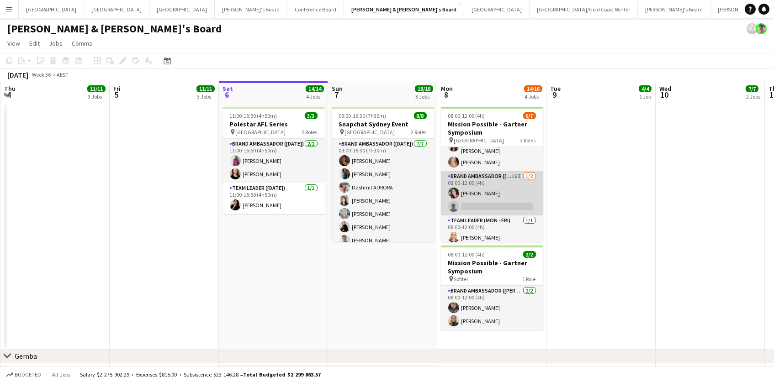
click at [474, 177] on app-card-role "Brand Ambassador (Saturday) 19I 1/2 08:00-12:00 (4h) Giovana Dias single-neutra…" at bounding box center [492, 193] width 102 height 44
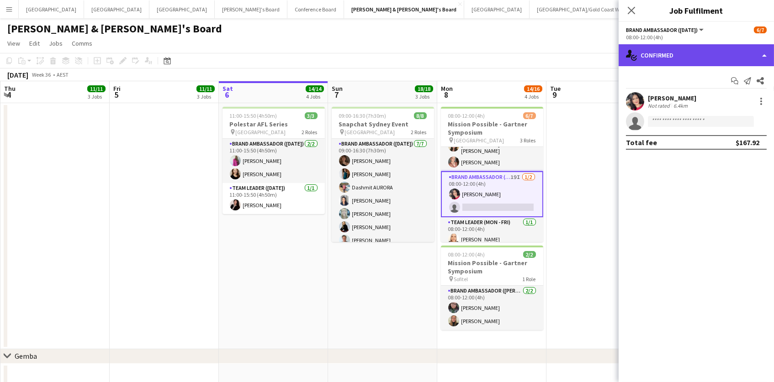
click at [726, 51] on div "single-neutral-actions-check-2 Confirmed" at bounding box center [695, 55] width 155 height 22
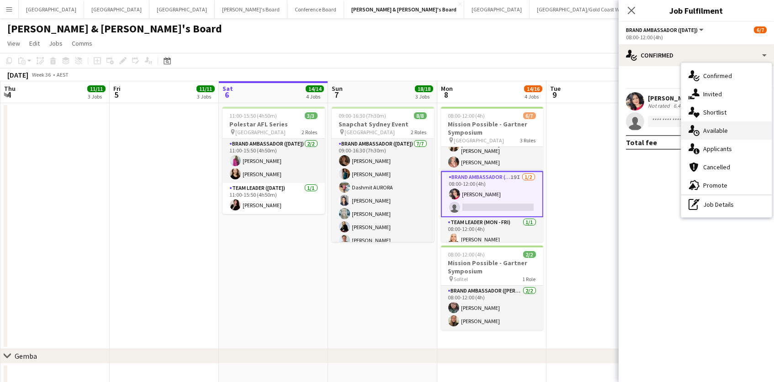
click at [715, 132] on span "Available" at bounding box center [715, 130] width 25 height 8
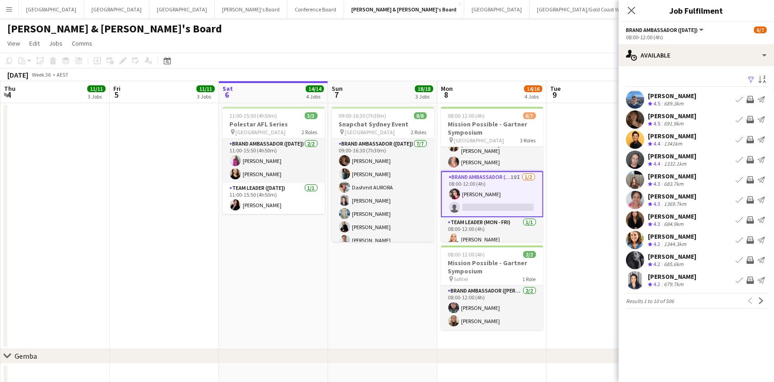
click at [750, 79] on app-icon "Filter" at bounding box center [750, 80] width 7 height 9
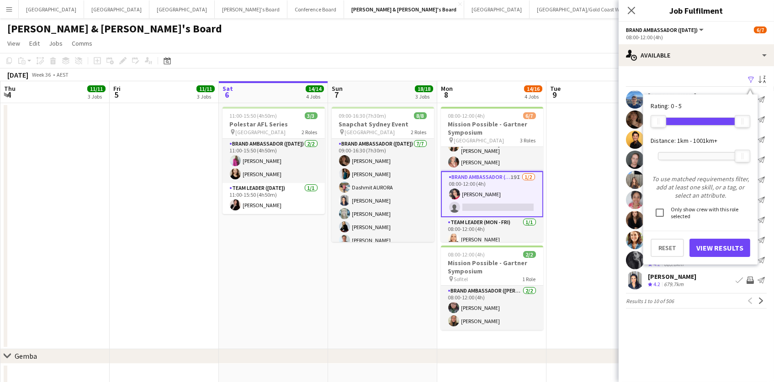
click at [686, 155] on div at bounding box center [700, 156] width 84 height 7
click at [712, 246] on button "View Results" at bounding box center [719, 248] width 61 height 18
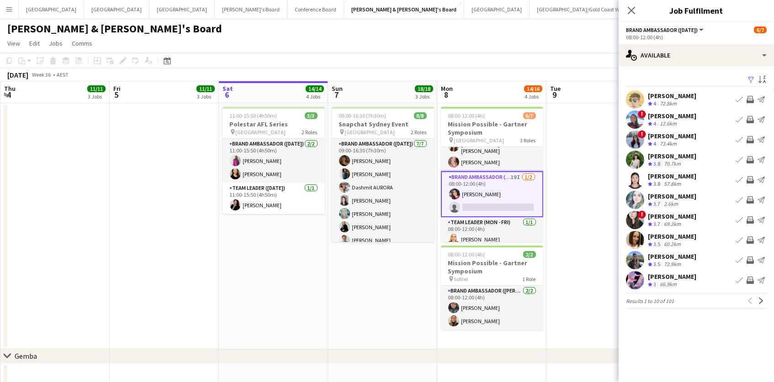
click at [748, 160] on app-icon "Invite crew" at bounding box center [749, 159] width 7 height 7
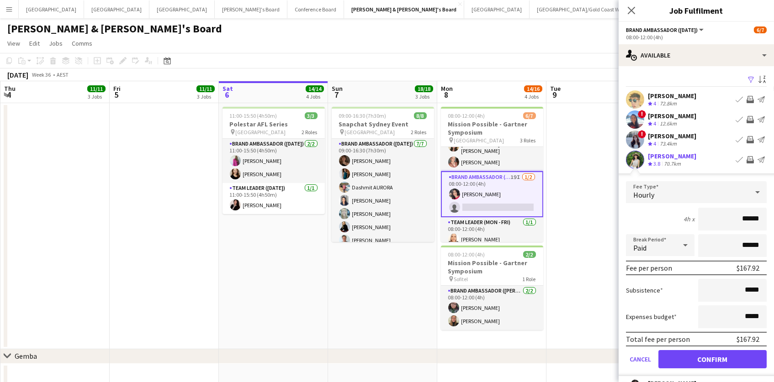
click at [711, 350] on button "Confirm" at bounding box center [712, 359] width 108 height 18
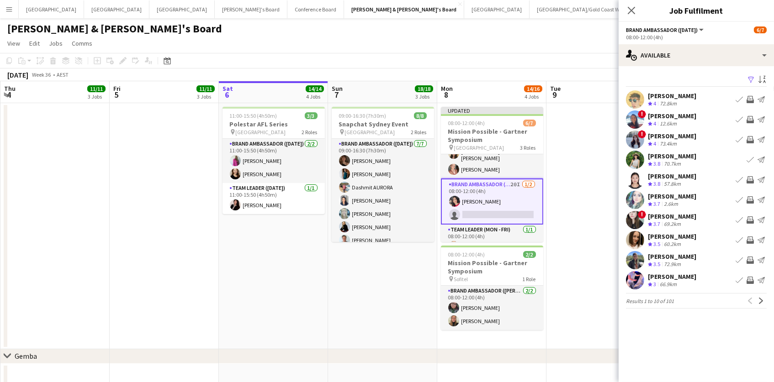
click at [750, 180] on app-icon "Invite crew" at bounding box center [749, 179] width 7 height 7
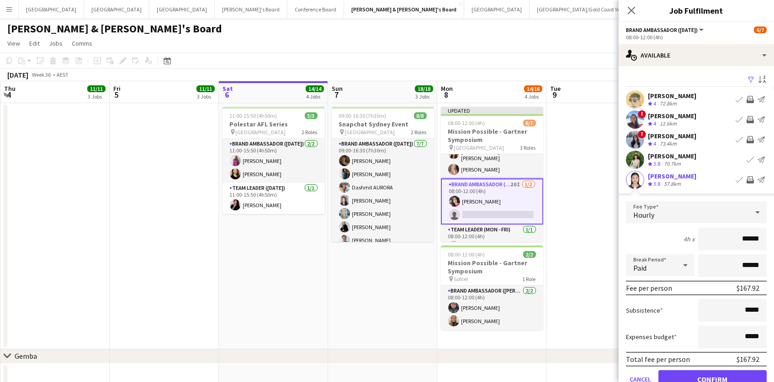
click at [712, 367] on button "Confirm" at bounding box center [712, 379] width 108 height 18
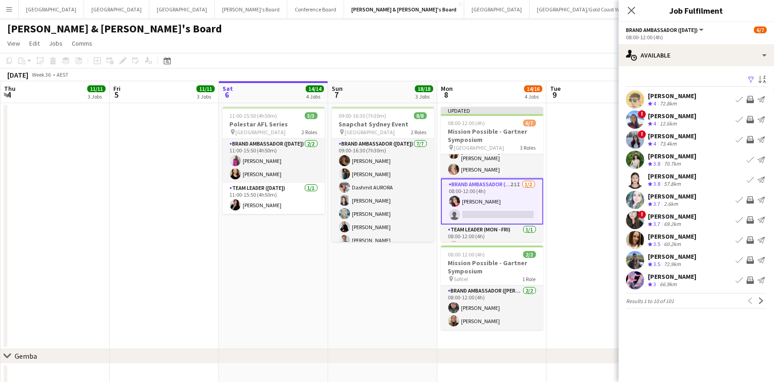
click at [750, 220] on app-icon "Invite crew" at bounding box center [749, 219] width 7 height 7
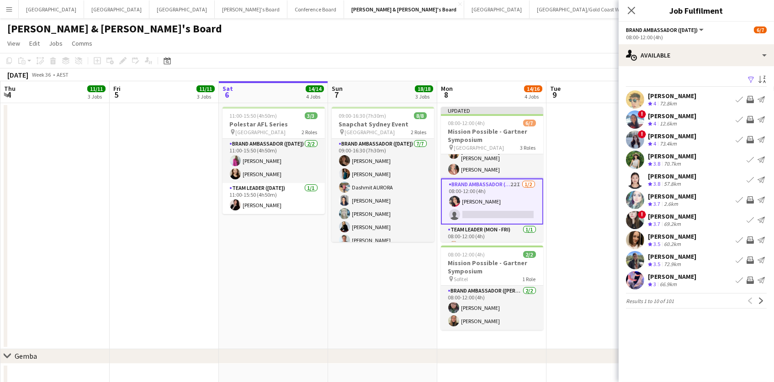
click at [750, 241] on app-icon "Invite crew" at bounding box center [749, 240] width 7 height 7
click at [749, 260] on app-icon "Invite crew" at bounding box center [749, 260] width 7 height 7
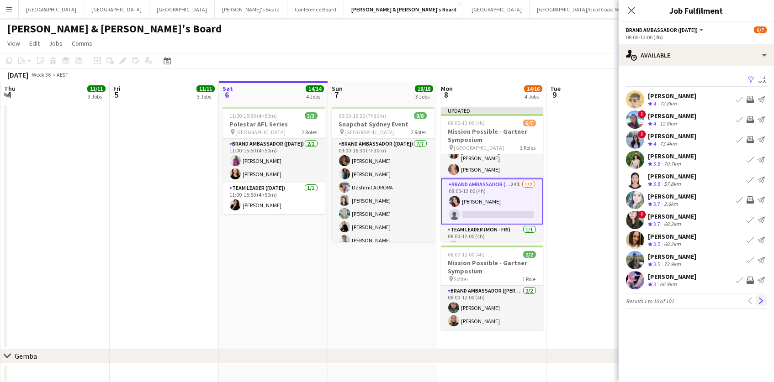
click at [760, 300] on app-icon "Next" at bounding box center [761, 301] width 6 height 6
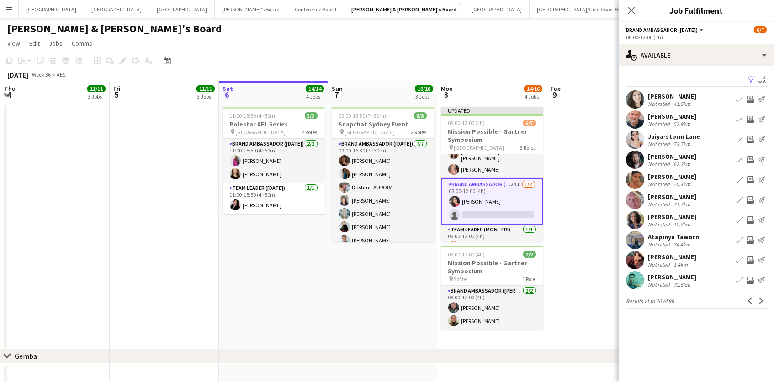
click at [750, 96] on app-icon "Invite crew" at bounding box center [749, 99] width 7 height 7
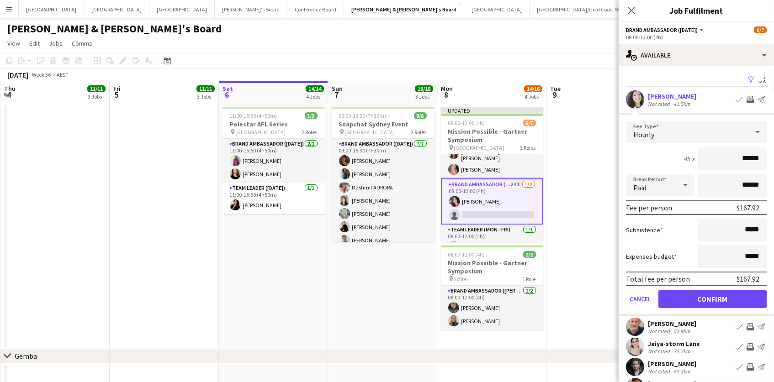
click at [712, 298] on button "Confirm" at bounding box center [712, 299] width 108 height 18
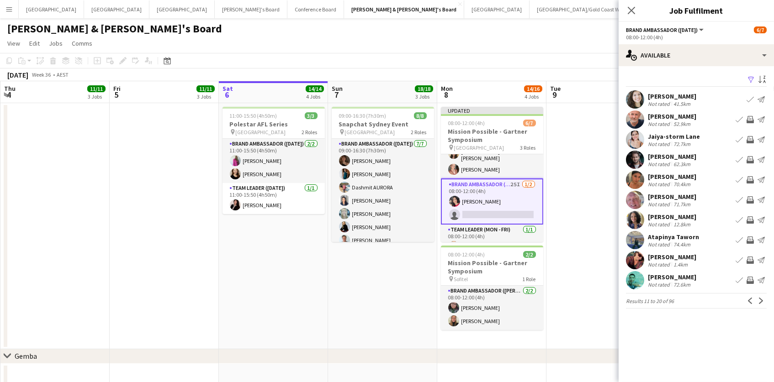
click at [750, 220] on app-icon "Invite crew" at bounding box center [749, 219] width 7 height 7
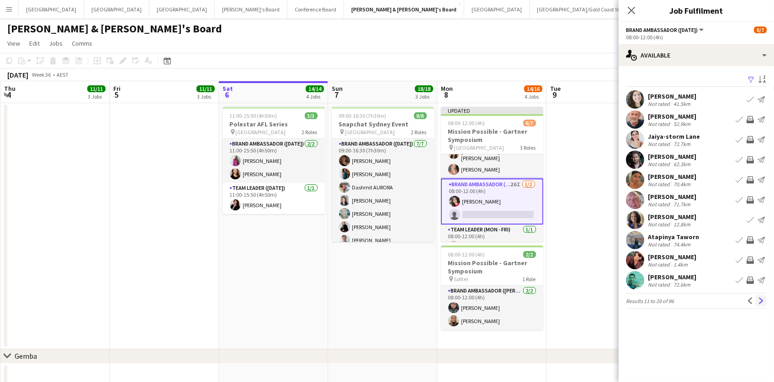
click at [758, 303] on app-icon "Next" at bounding box center [761, 301] width 6 height 6
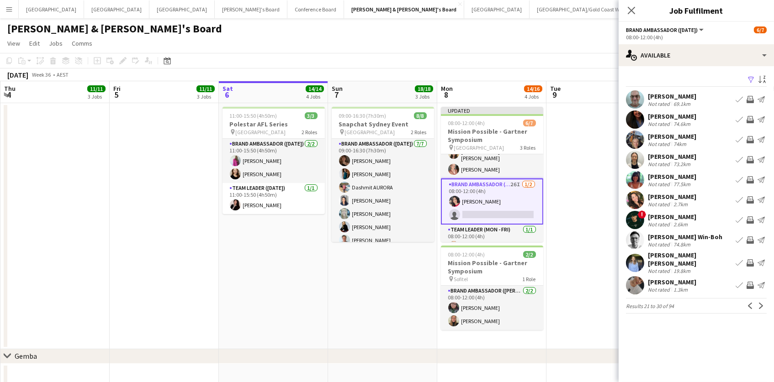
click at [751, 237] on app-icon "Invite crew" at bounding box center [749, 240] width 7 height 7
click at [753, 260] on button "Invite crew" at bounding box center [749, 263] width 11 height 11
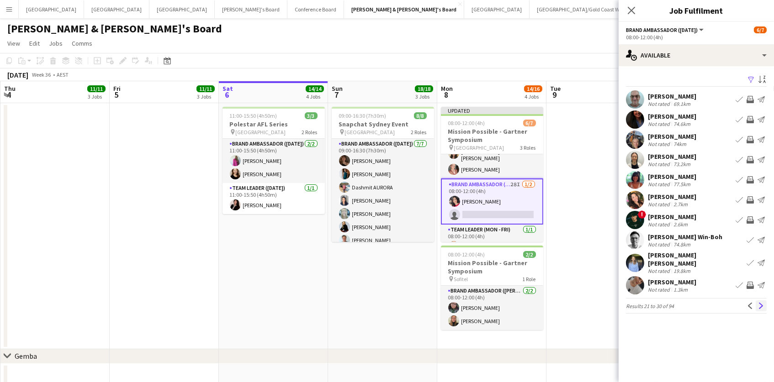
click at [758, 303] on button "Next" at bounding box center [760, 305] width 11 height 11
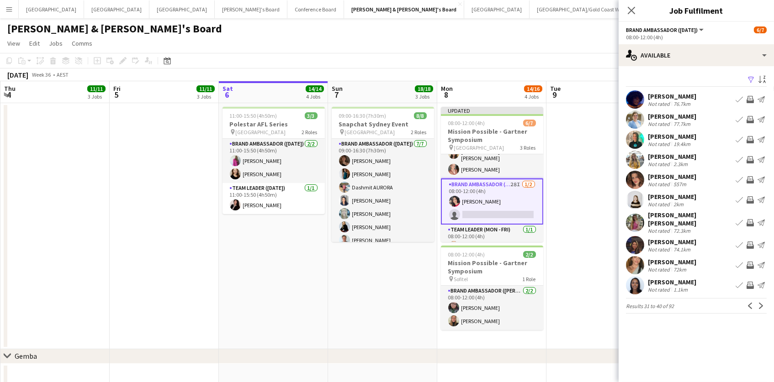
click at [748, 98] on app-icon "Invite crew" at bounding box center [749, 99] width 7 height 7
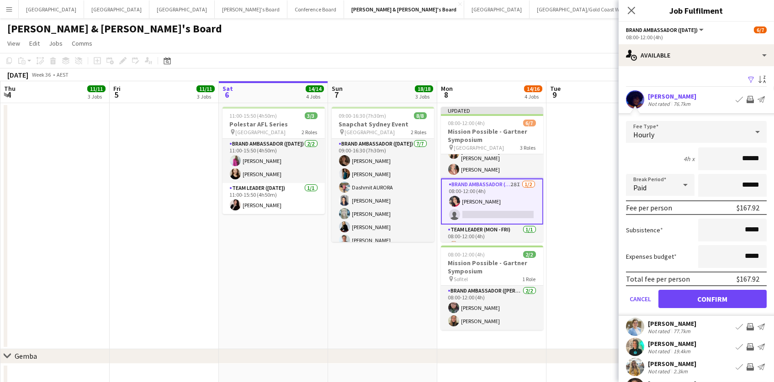
click at [712, 298] on button "Confirm" at bounding box center [712, 299] width 108 height 18
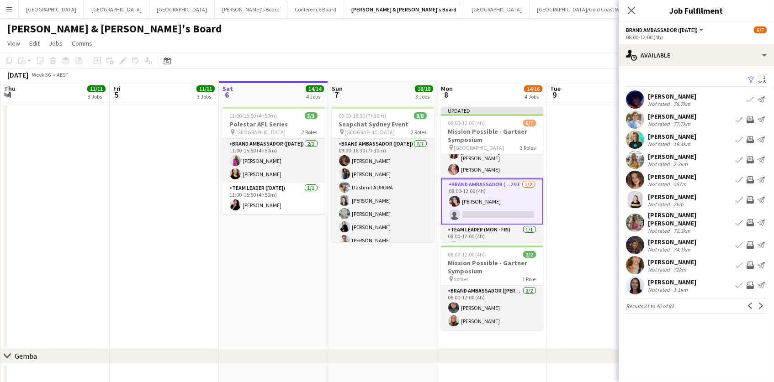
click at [749, 121] on app-icon "Invite crew" at bounding box center [749, 119] width 7 height 7
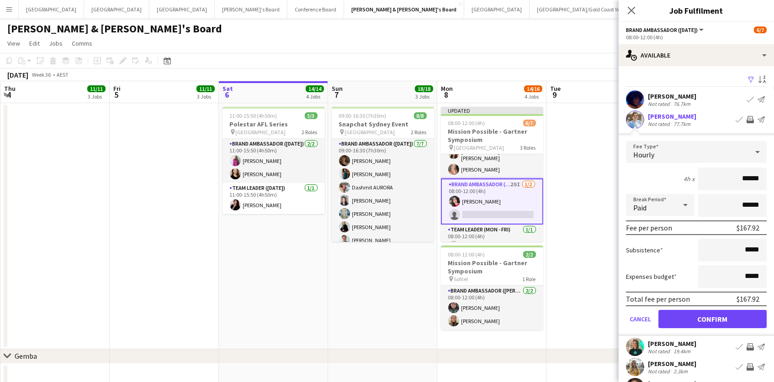
click at [712, 318] on button "Confirm" at bounding box center [712, 319] width 108 height 18
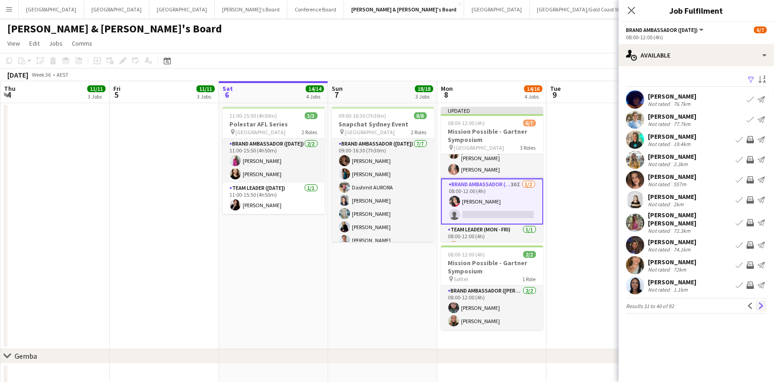
click at [761, 303] on app-icon "Next" at bounding box center [761, 306] width 6 height 6
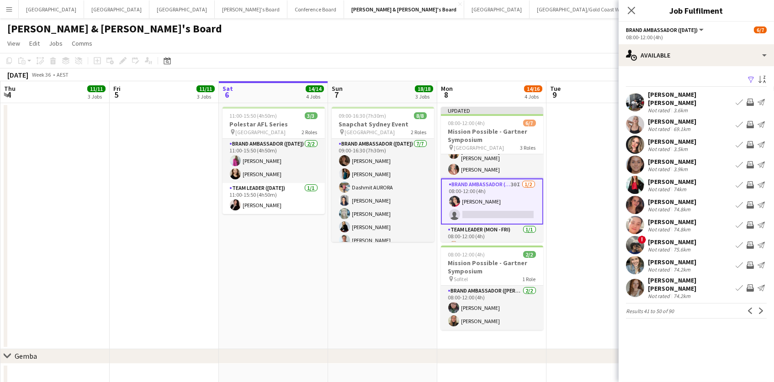
click at [589, 156] on app-date-cell at bounding box center [600, 226] width 109 height 246
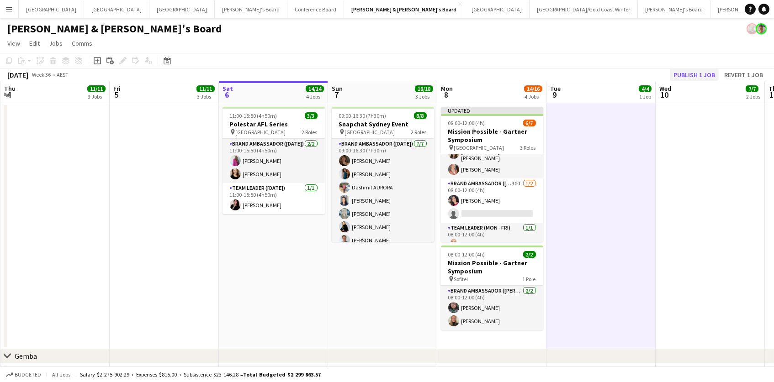
click at [706, 69] on button "Publish 1 job" at bounding box center [693, 75] width 49 height 12
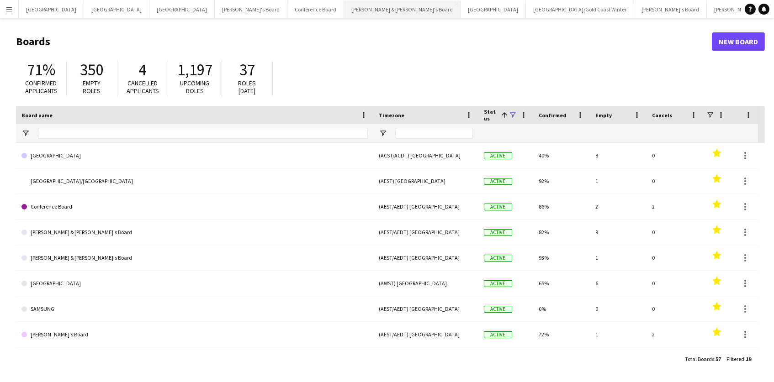
click at [344, 16] on button "[PERSON_NAME] & [PERSON_NAME]'s Board Close" at bounding box center [402, 9] width 116 height 18
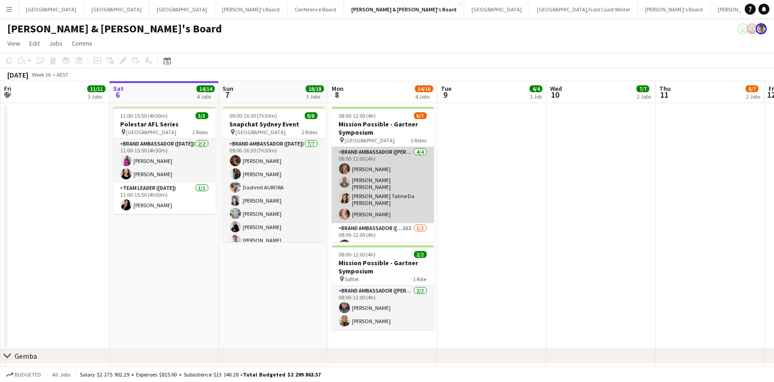
scroll to position [37, 0]
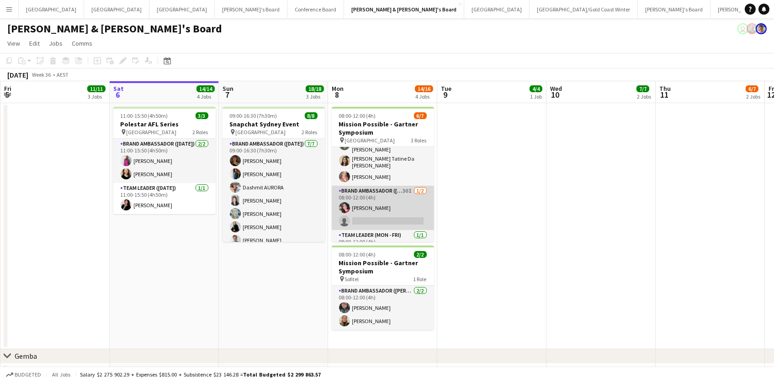
click at [418, 205] on app-card-role "Brand Ambassador ([DATE]) 30I [DATE] 08:00-12:00 (4h) [PERSON_NAME] single-neut…" at bounding box center [383, 208] width 102 height 44
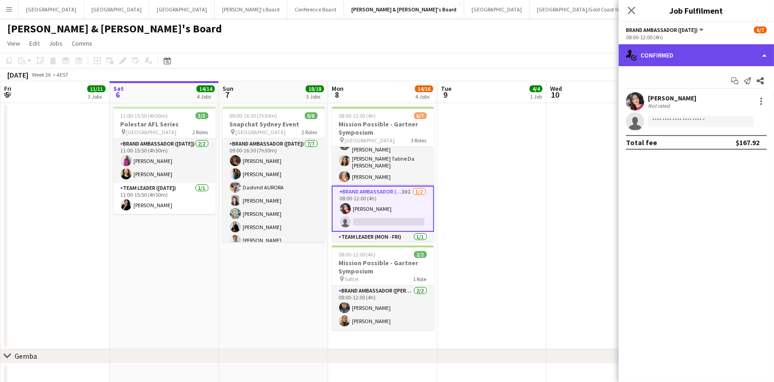
click at [702, 63] on div "single-neutral-actions-check-2 Confirmed" at bounding box center [695, 55] width 155 height 22
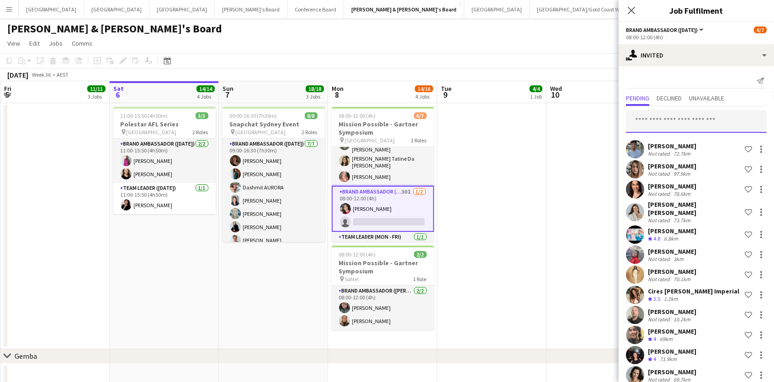
click at [656, 120] on input "text" at bounding box center [696, 121] width 141 height 23
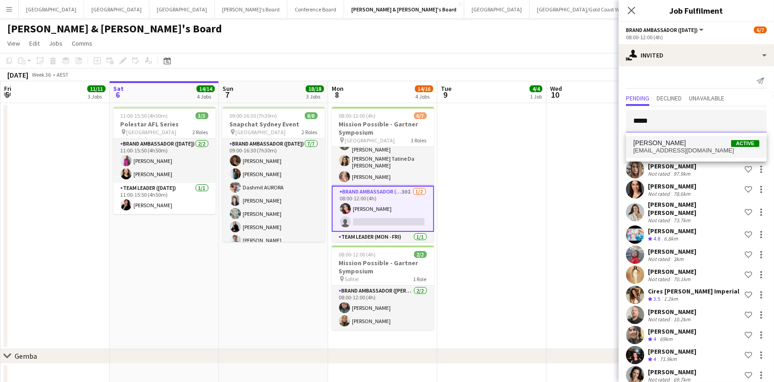
type input "*****"
drag, startPoint x: 660, startPoint y: 138, endPoint x: 661, endPoint y: 145, distance: 6.9
click at [661, 145] on span "simona deoregi" at bounding box center [659, 143] width 53 height 8
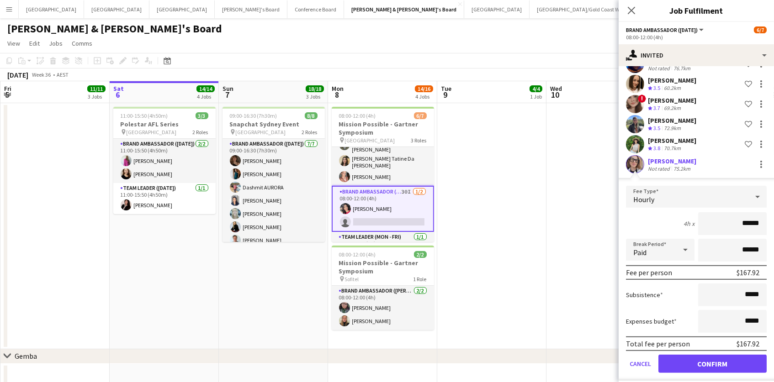
click at [708, 363] on button "Confirm" at bounding box center [712, 364] width 108 height 18
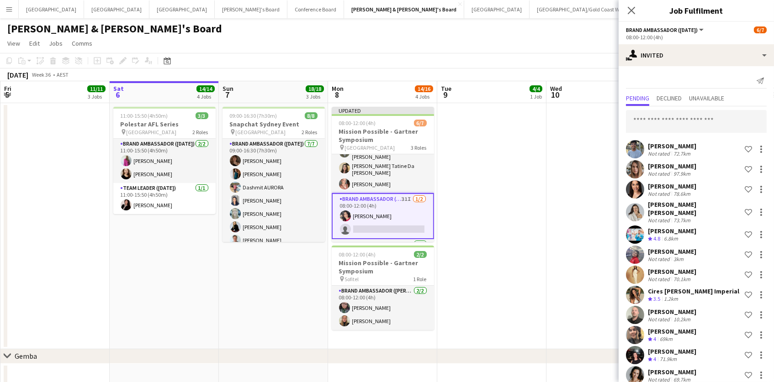
scroll to position [0, 0]
click at [684, 115] on input "text" at bounding box center [696, 121] width 141 height 23
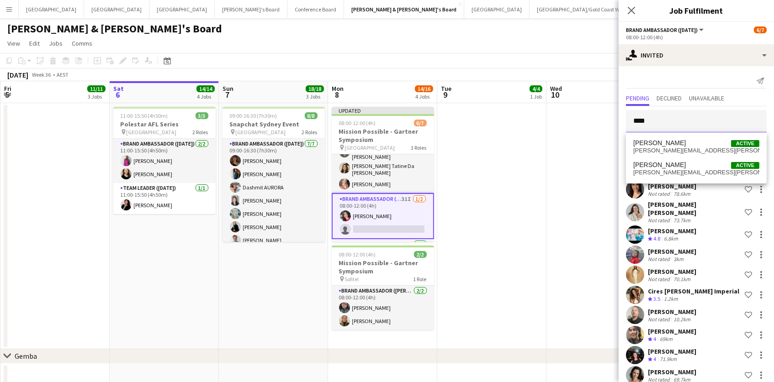
type input "****"
drag, startPoint x: 684, startPoint y: 115, endPoint x: 664, endPoint y: 173, distance: 61.4
click at [664, 173] on span "lisa.russell@live.com.au" at bounding box center [696, 172] width 126 height 7
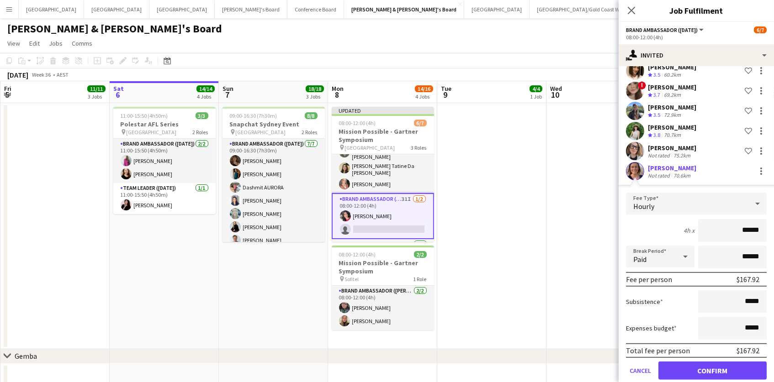
click at [712, 363] on button "Confirm" at bounding box center [712, 371] width 108 height 18
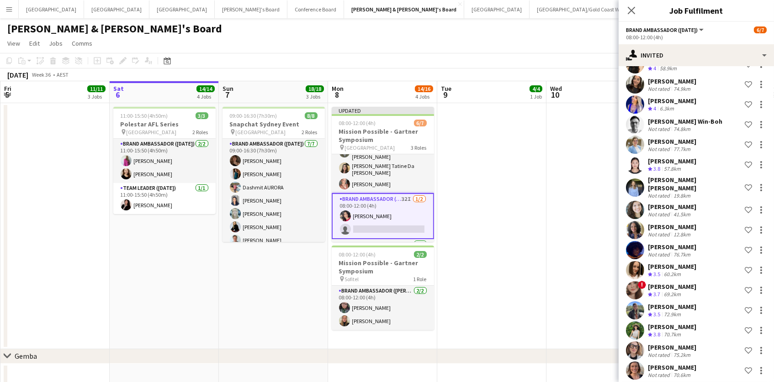
click at [491, 124] on app-date-cell at bounding box center [491, 226] width 109 height 246
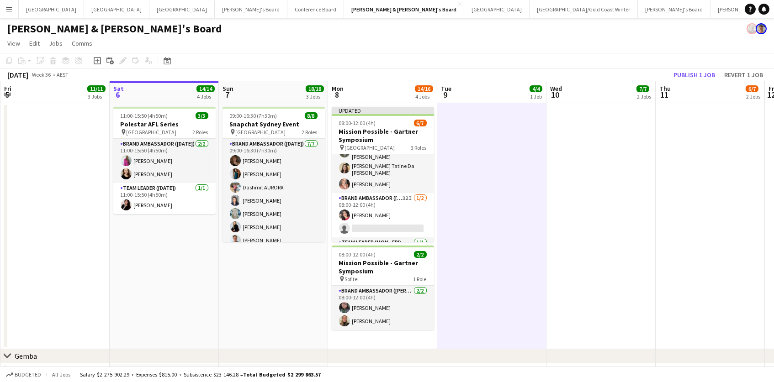
scroll to position [0, 217]
click at [679, 70] on button "Publish 1 job" at bounding box center [693, 75] width 49 height 12
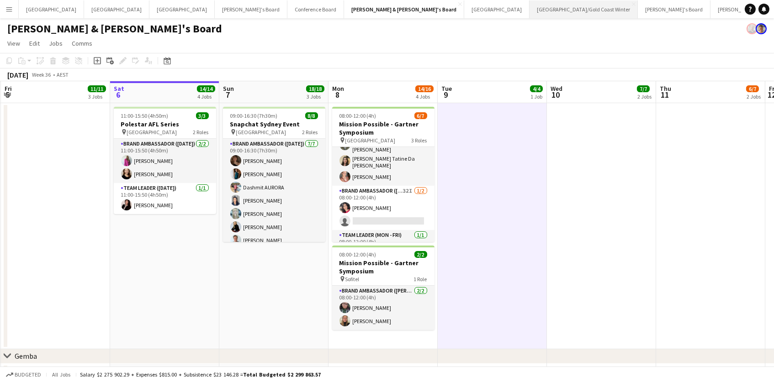
click at [529, 10] on button "Brisbane/Gold Coast Winter Close" at bounding box center [583, 9] width 108 height 18
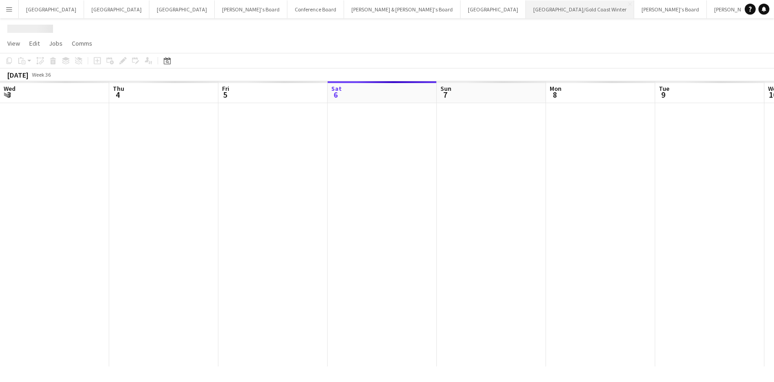
scroll to position [0, 218]
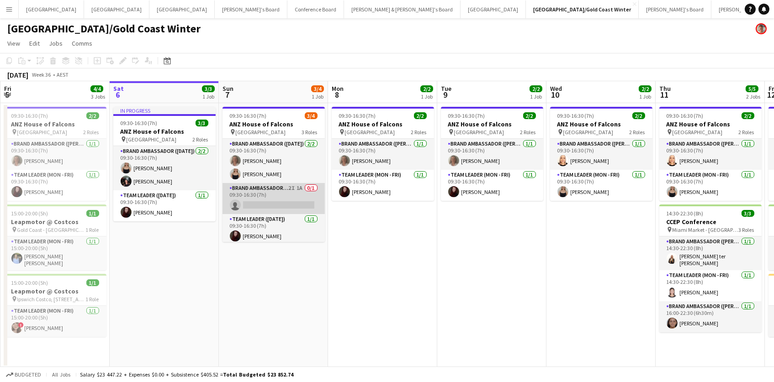
click at [249, 190] on app-card-role "Brand Ambassador (Sunday) 2I 1A 0/1 09:30-16:30 (7h) single-neutral-actions" at bounding box center [273, 198] width 102 height 31
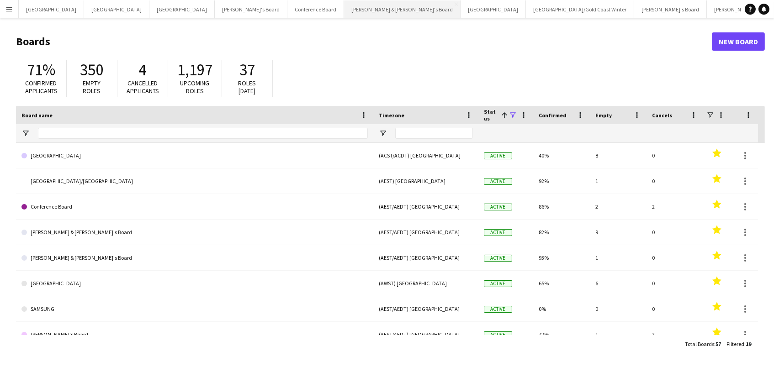
click at [344, 5] on button "[PERSON_NAME] & [PERSON_NAME]'s Board Close" at bounding box center [402, 9] width 116 height 18
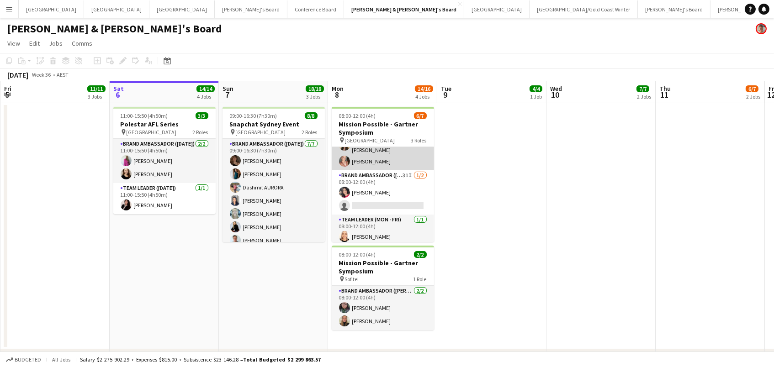
scroll to position [52, 0]
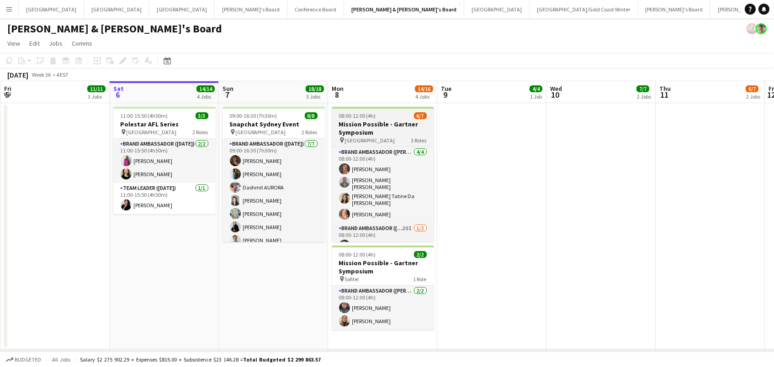
scroll to position [0, 217]
click at [359, 126] on h3 "Mission Possible - Gartner Symposium" at bounding box center [383, 128] width 102 height 16
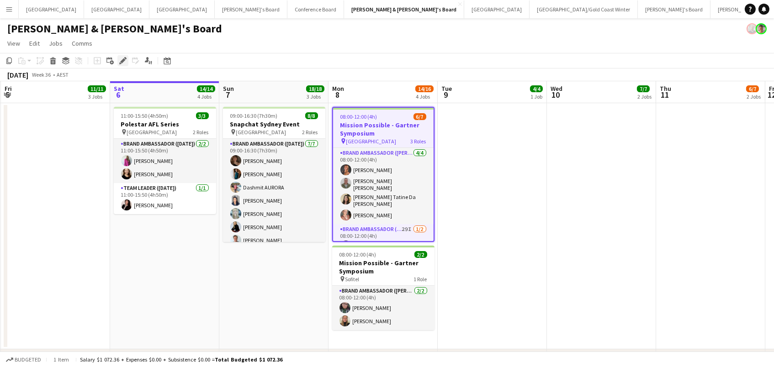
click at [122, 60] on icon at bounding box center [122, 60] width 5 height 5
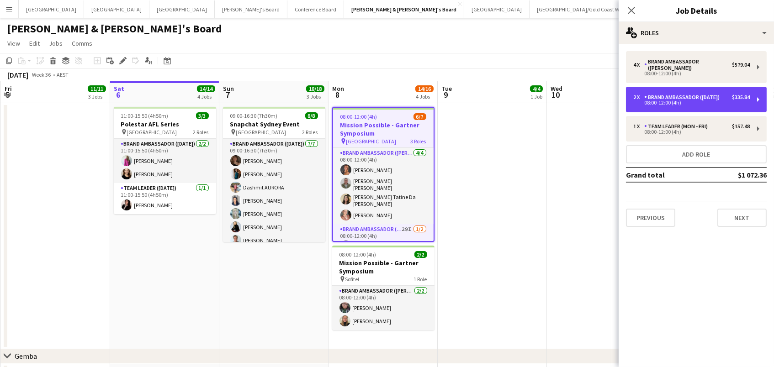
click at [664, 103] on div "2 x Brand Ambassador ([DATE]) $335.84 08:00-12:00 (4h)" at bounding box center [696, 100] width 141 height 26
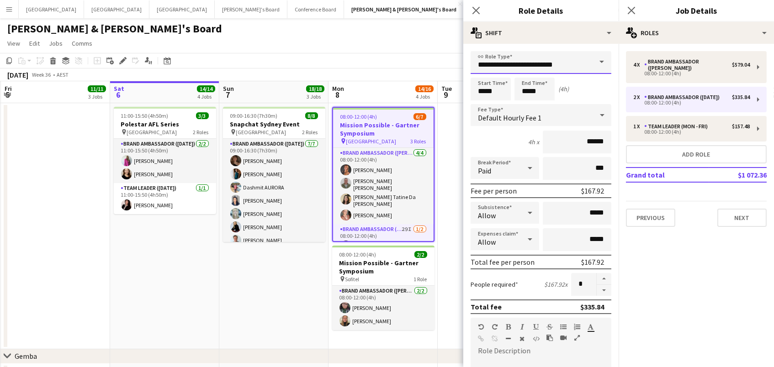
click at [576, 72] on input "**********" at bounding box center [540, 62] width 141 height 23
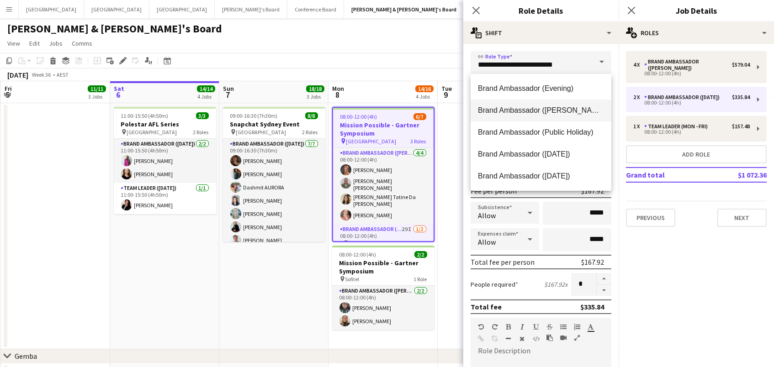
click at [570, 109] on span "Brand Ambassador ([PERSON_NAME])" at bounding box center [541, 110] width 126 height 9
type input "**********"
type input "******"
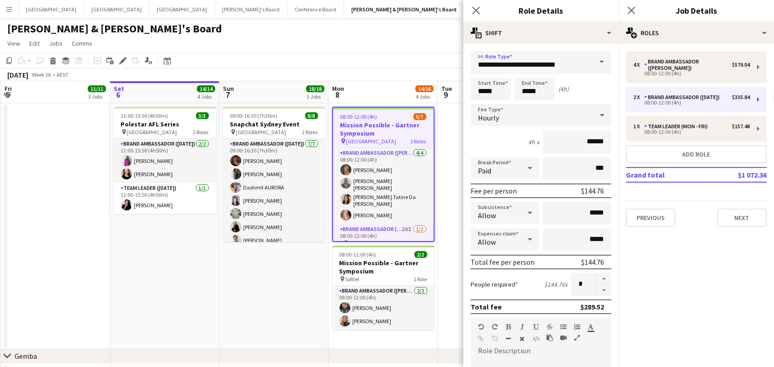
click at [432, 57] on app-toolbar "Copy Paste Paste Command V Paste with crew Command Shift V Paste linked Job [GE…" at bounding box center [387, 61] width 774 height 16
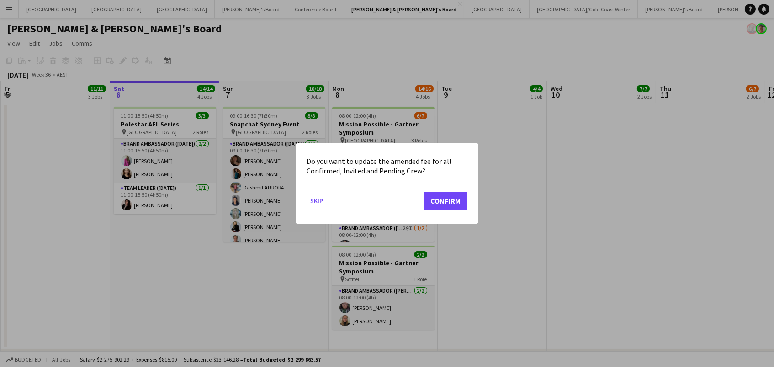
click at [433, 190] on mat-dialog-actions "Skip Confirm" at bounding box center [386, 204] width 161 height 39
click at [431, 200] on button "Confirm" at bounding box center [445, 201] width 44 height 18
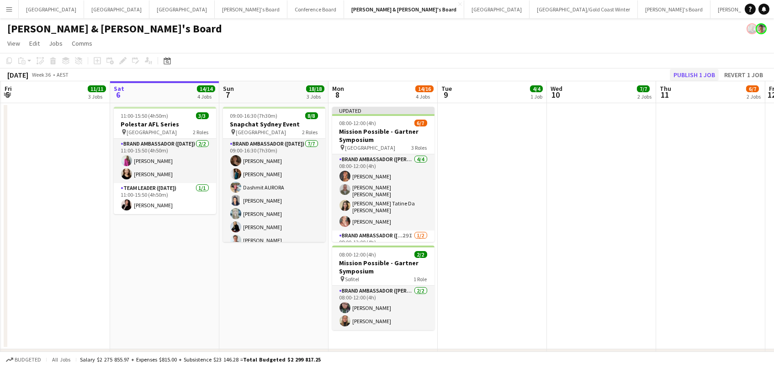
click at [683, 74] on button "Publish 1 job" at bounding box center [693, 75] width 49 height 12
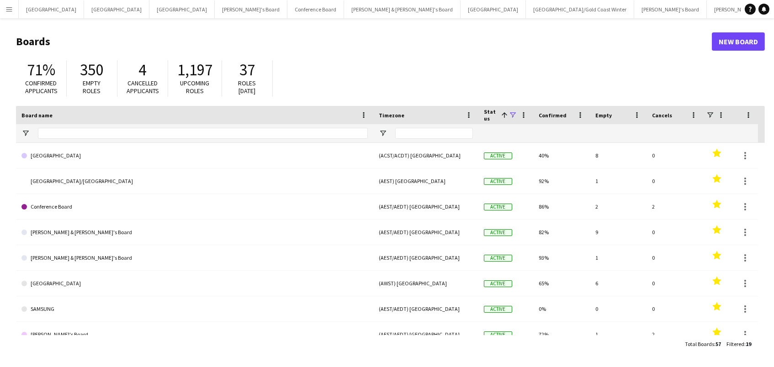
click at [5, 10] on app-icon "Menu" at bounding box center [8, 8] width 7 height 7
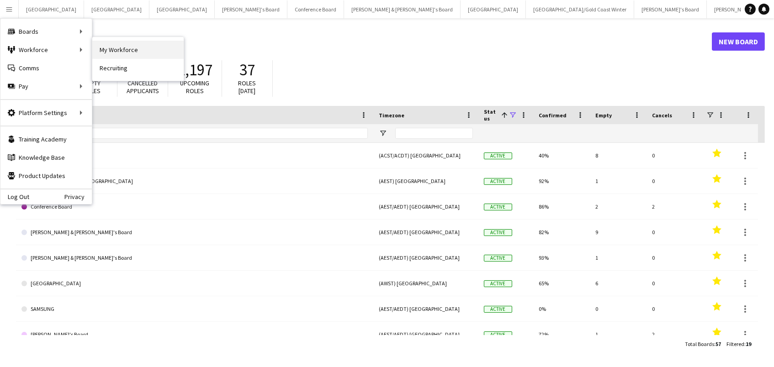
click at [102, 47] on link "My Workforce" at bounding box center [137, 50] width 91 height 18
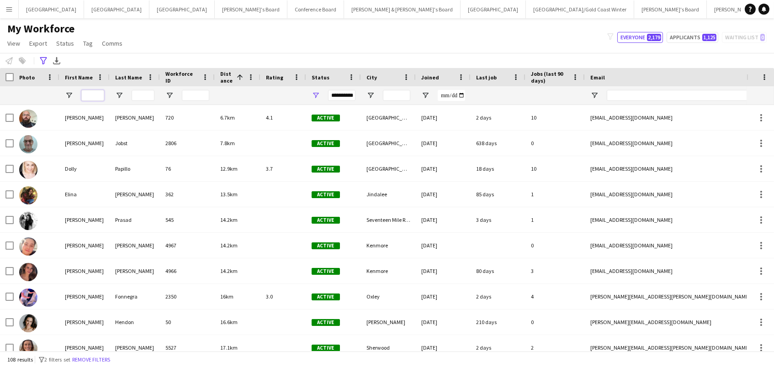
click at [100, 98] on input "First Name Filter Input" at bounding box center [92, 95] width 23 height 11
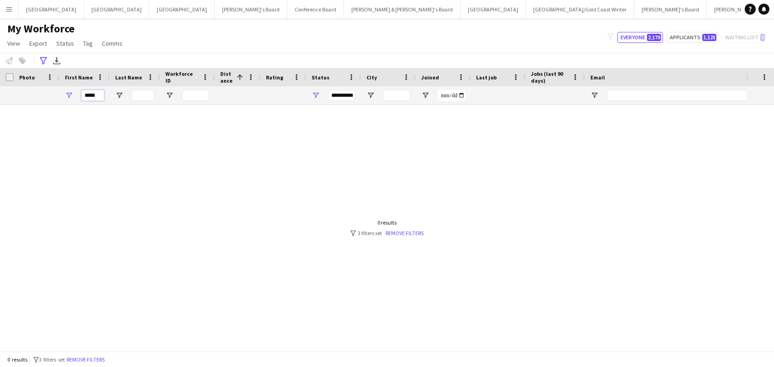
type input "*****"
drag, startPoint x: 100, startPoint y: 98, endPoint x: 317, endPoint y: 38, distance: 225.4
click at [317, 38] on div "My Workforce View Views Default view New view Update view Delete view Edit name…" at bounding box center [387, 37] width 774 height 31
click at [316, 92] on span "Open Filter Menu" at bounding box center [315, 95] width 8 height 8
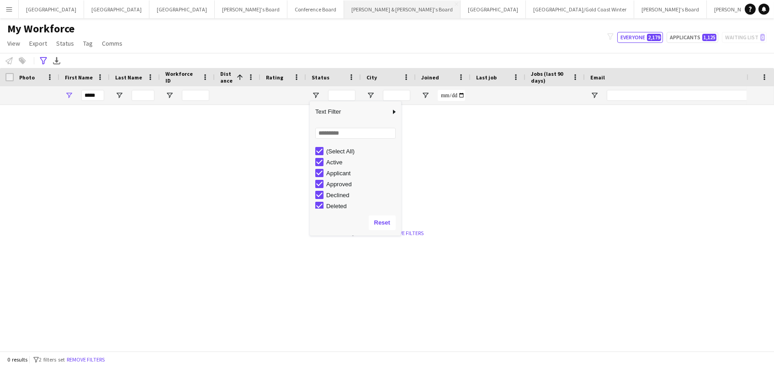
click at [344, 7] on button "[PERSON_NAME] & [PERSON_NAME]'s Board Close" at bounding box center [402, 9] width 116 height 18
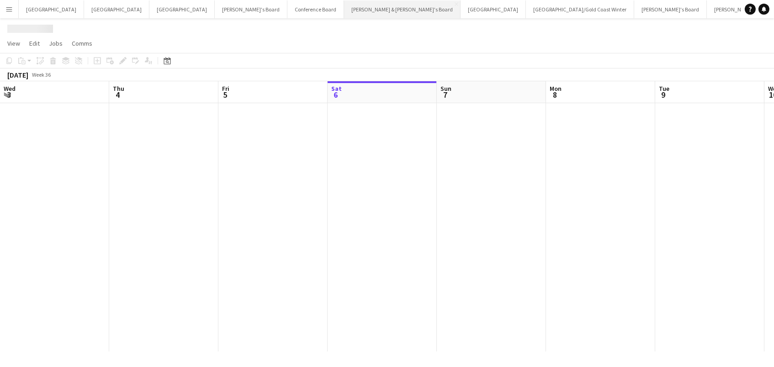
scroll to position [0, 218]
